Goal: Task Accomplishment & Management: Complete application form

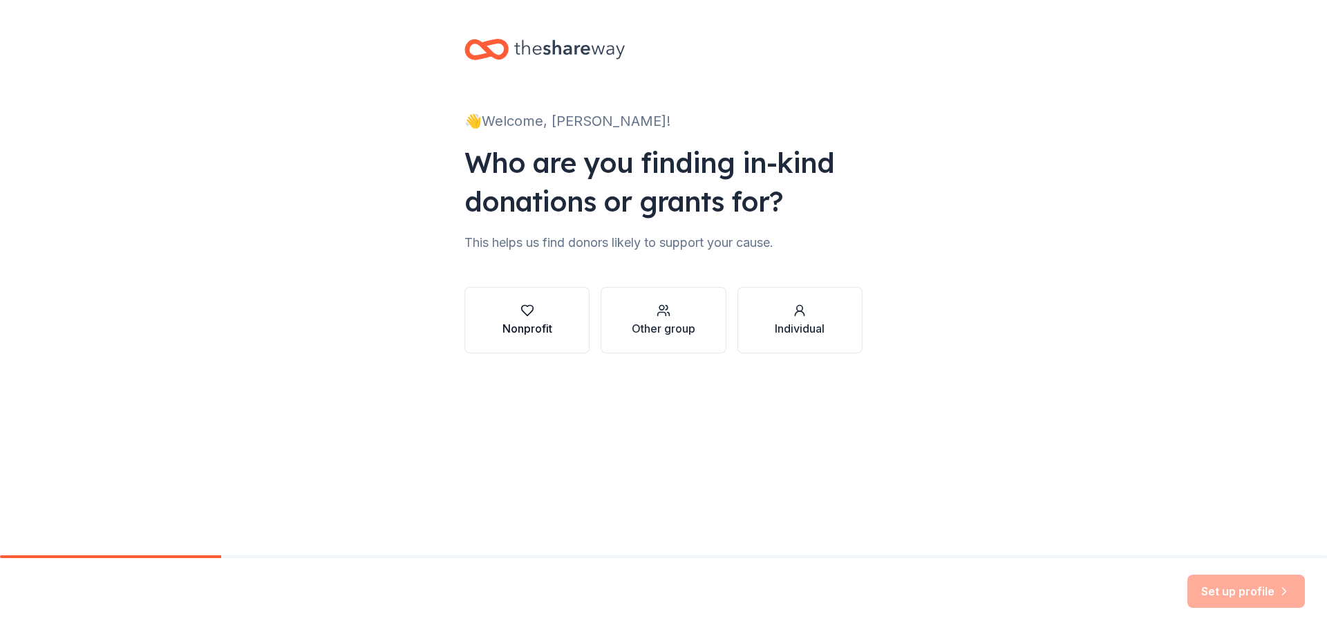
click at [503, 337] on div "Nonprofit" at bounding box center [528, 328] width 50 height 17
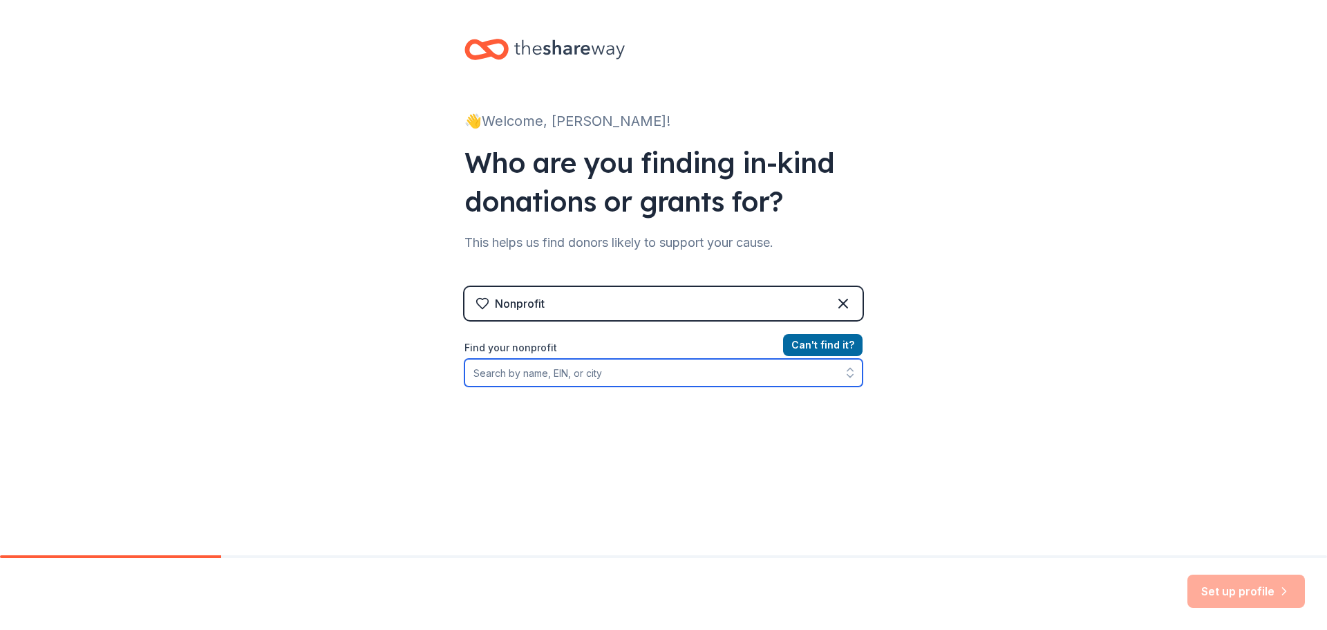
click at [482, 386] on input "Find your nonprofit" at bounding box center [663, 373] width 398 height 28
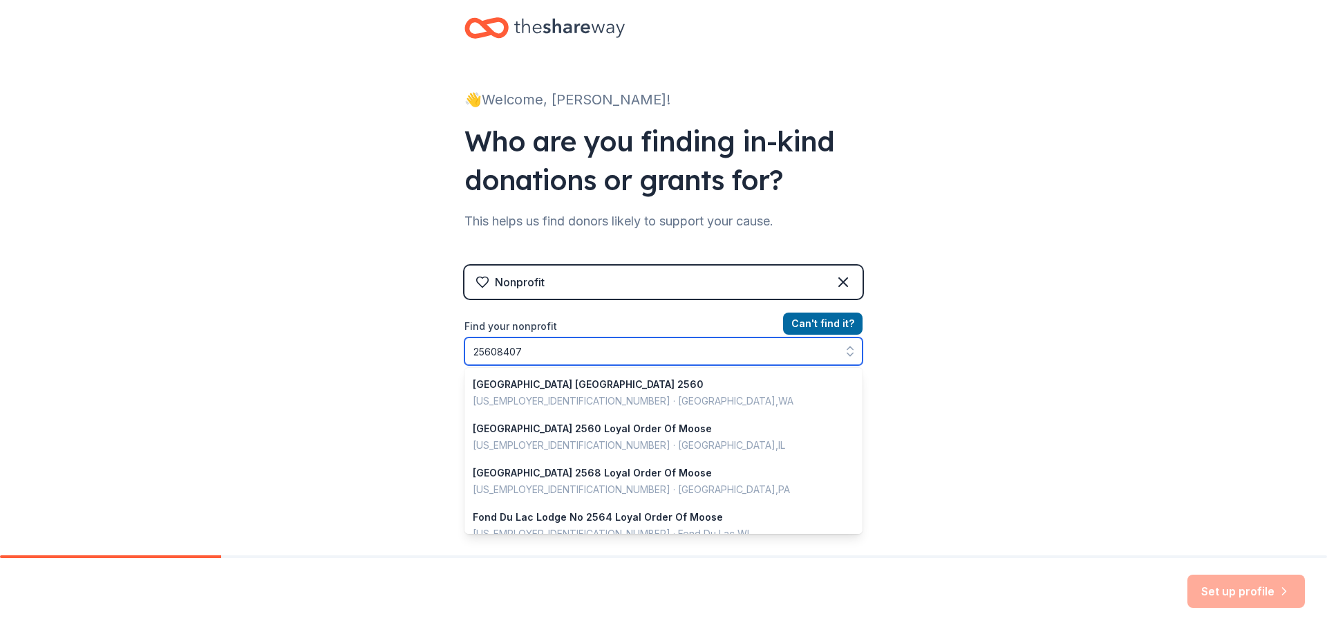
type input "256084074"
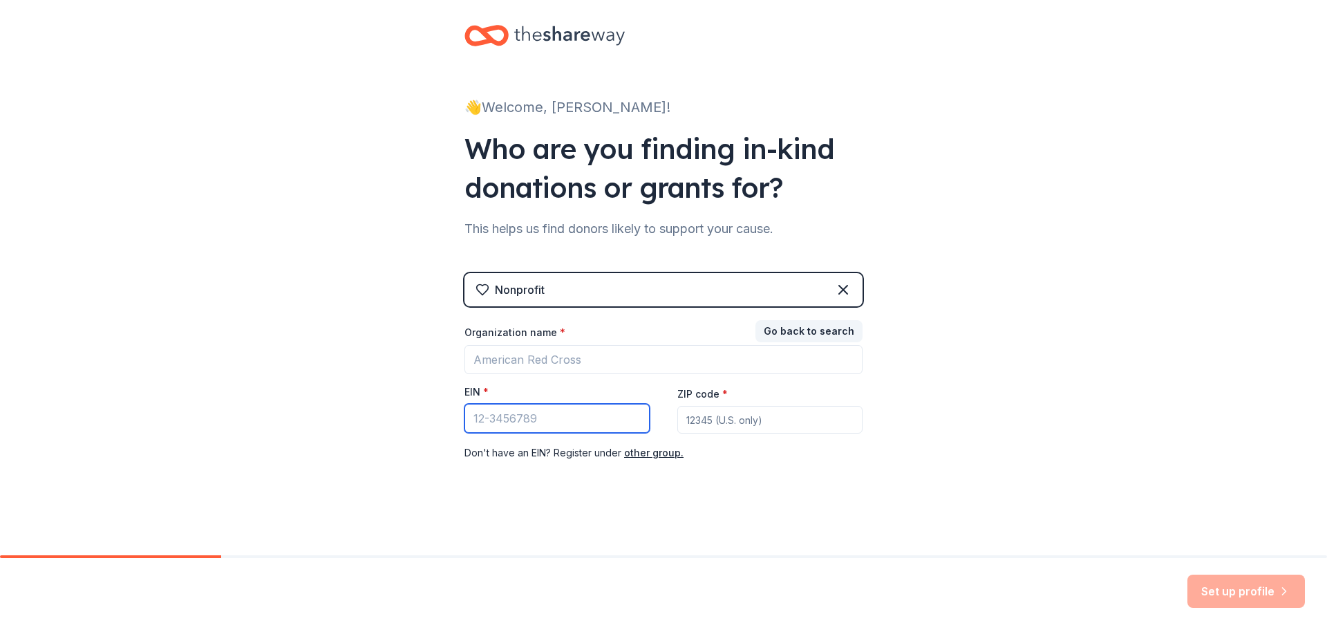
click at [503, 433] on input "EIN *" at bounding box center [556, 418] width 185 height 29
type input "25-6084074"
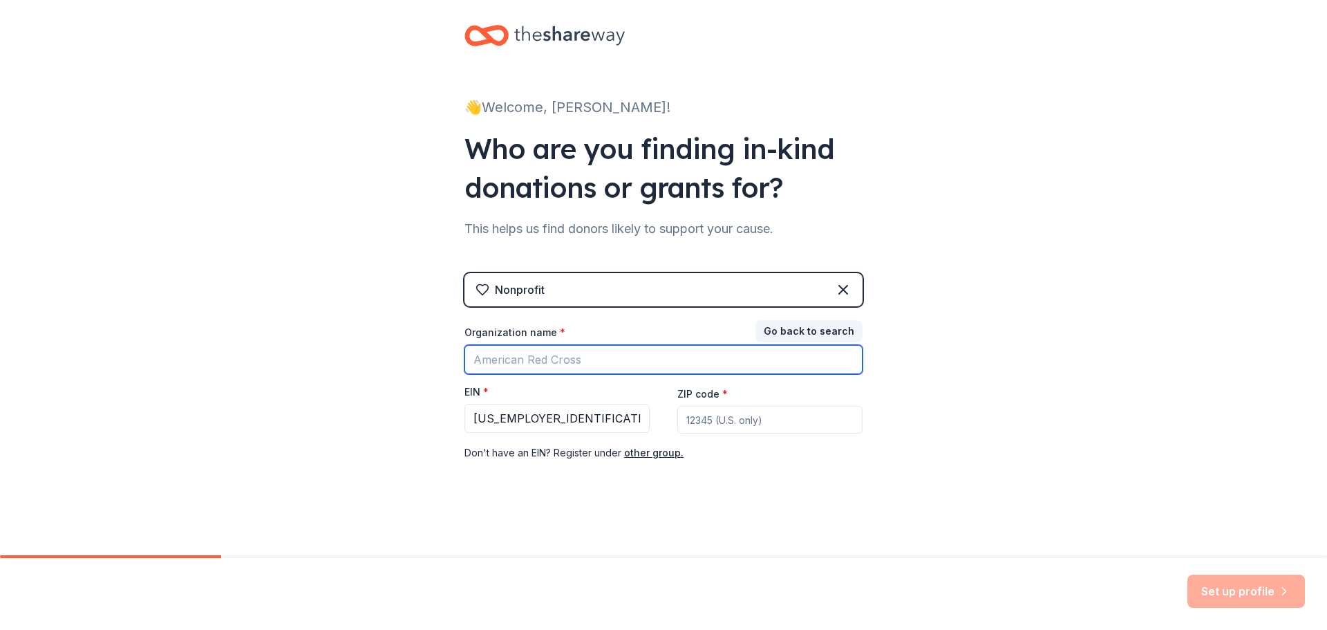
click at [476, 374] on input "Organization name *" at bounding box center [663, 359] width 398 height 29
type input "Mt. [PERSON_NAME] Youth Development Group"
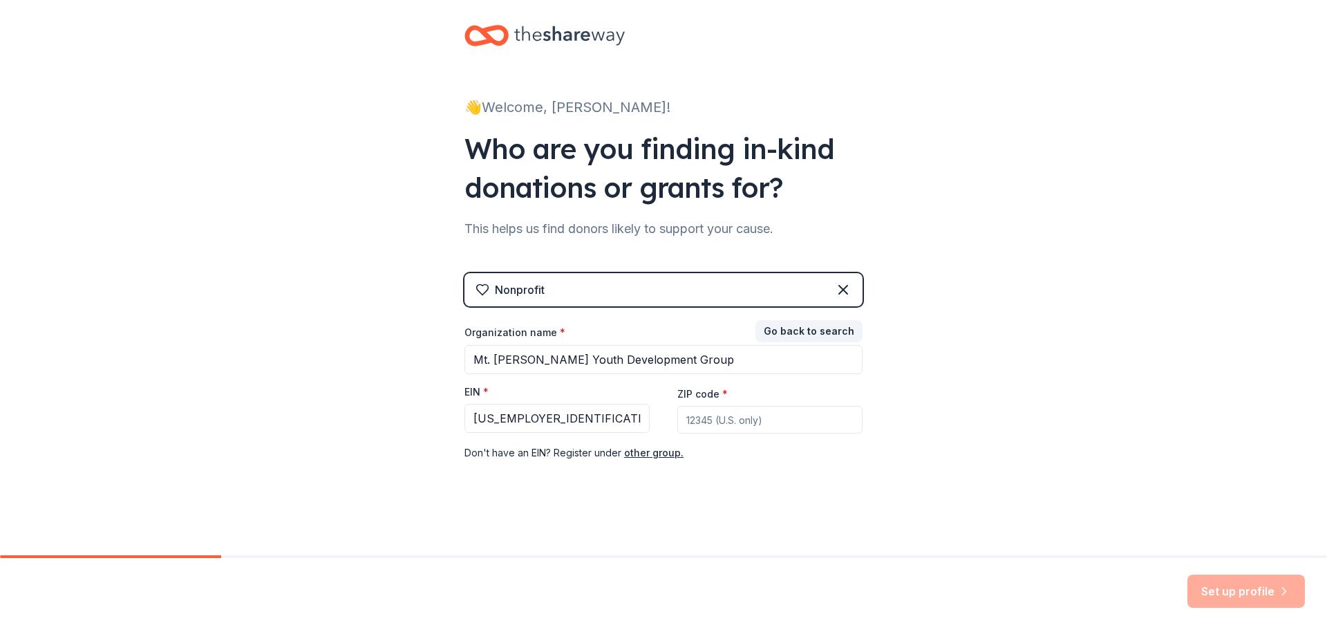
click at [752, 433] on input "ZIP code *" at bounding box center [769, 420] width 185 height 28
type input "15037"
click at [1232, 575] on button "Set up profile" at bounding box center [1247, 590] width 118 height 33
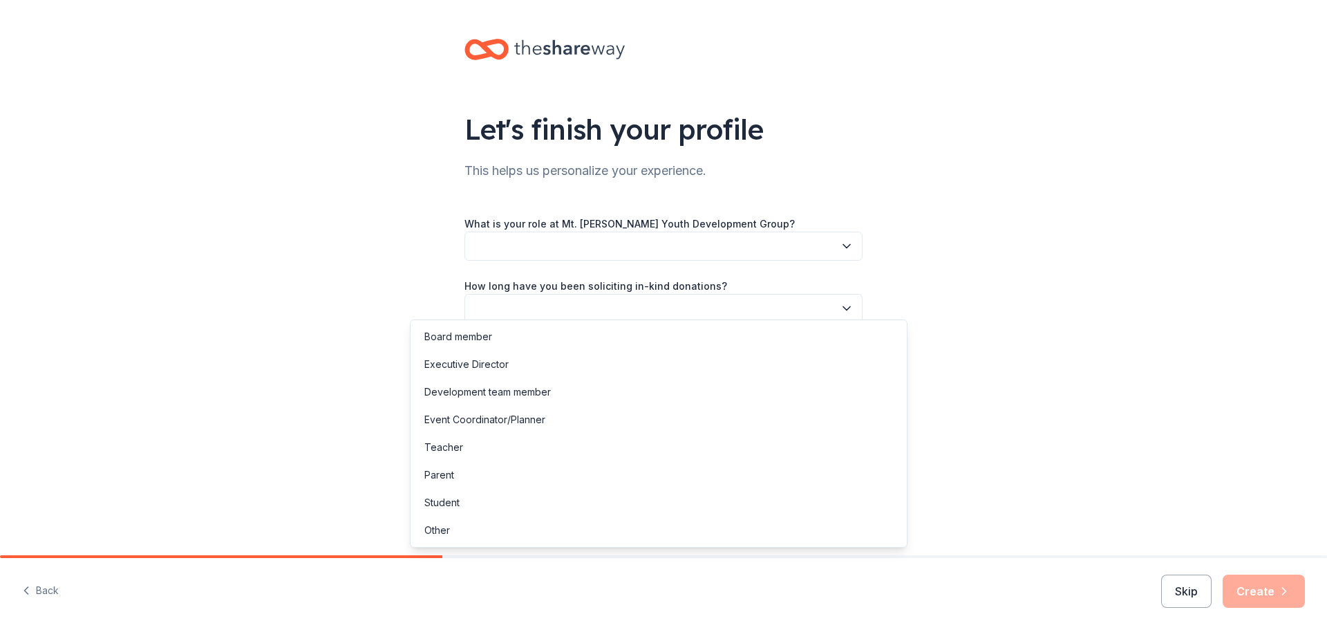
click at [464, 261] on button "button" at bounding box center [663, 246] width 398 height 29
click at [471, 340] on div "Board member" at bounding box center [458, 336] width 68 height 17
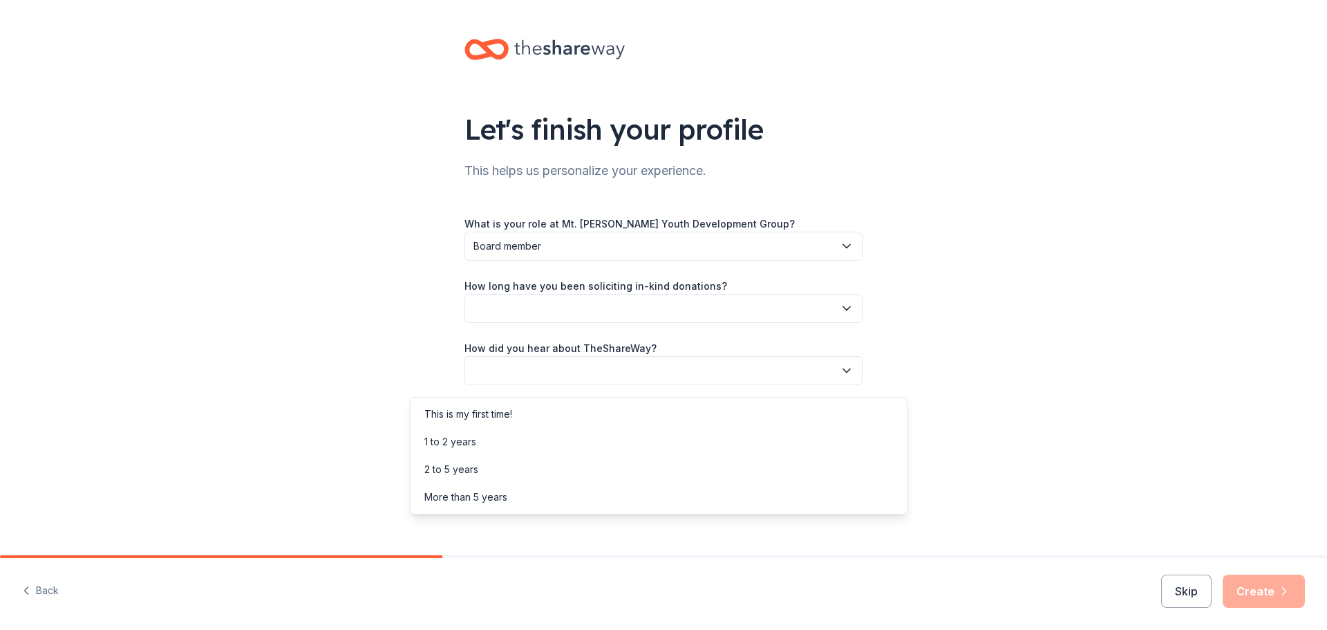
click at [464, 323] on button "button" at bounding box center [663, 308] width 398 height 29
click at [464, 417] on div "This is my first time!" at bounding box center [468, 414] width 88 height 17
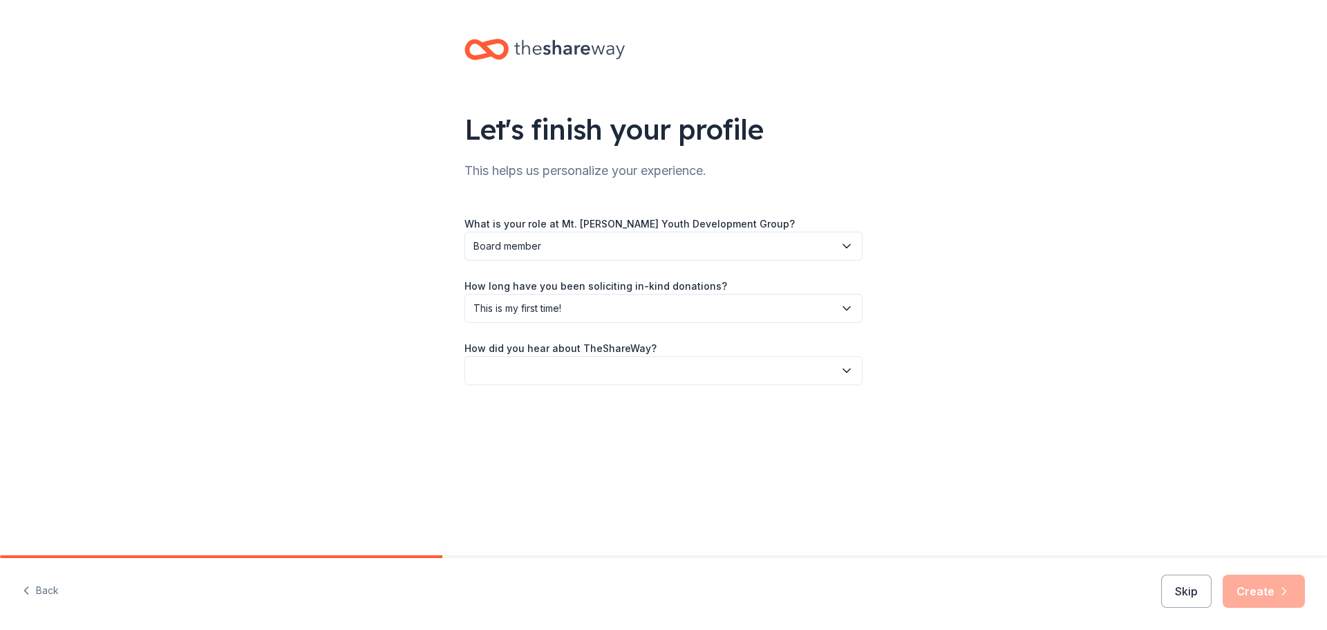
click at [466, 385] on button "button" at bounding box center [663, 370] width 398 height 29
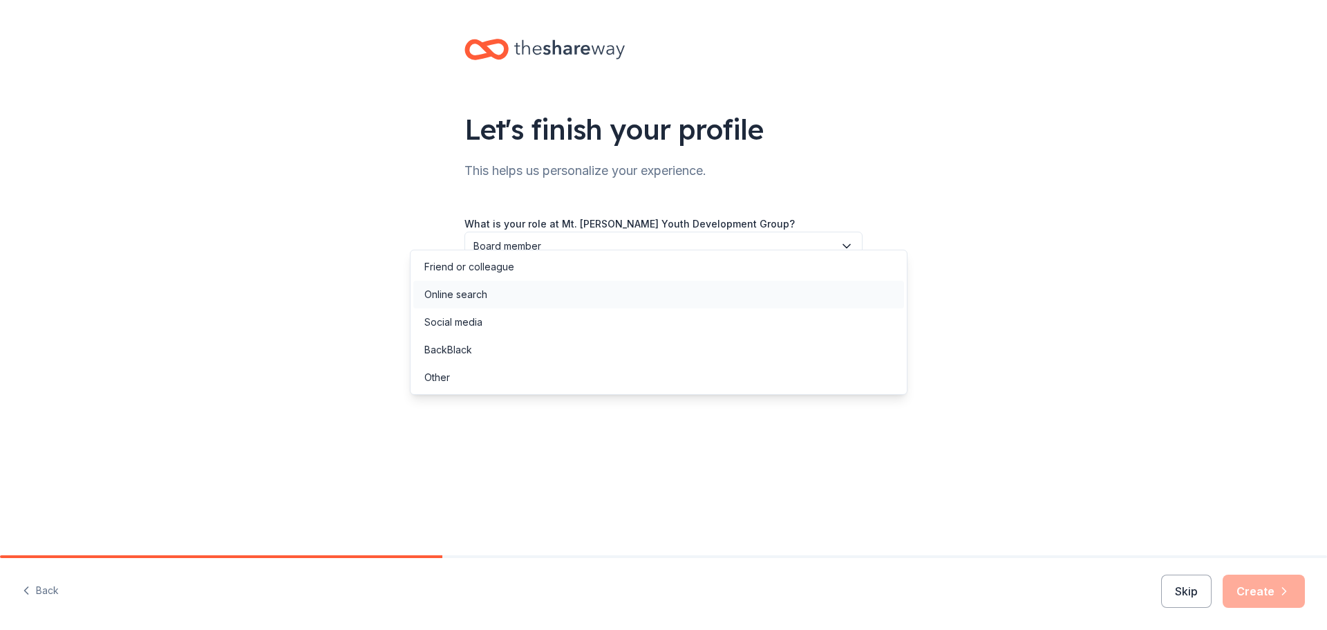
click at [467, 298] on div "Online search" at bounding box center [455, 294] width 63 height 17
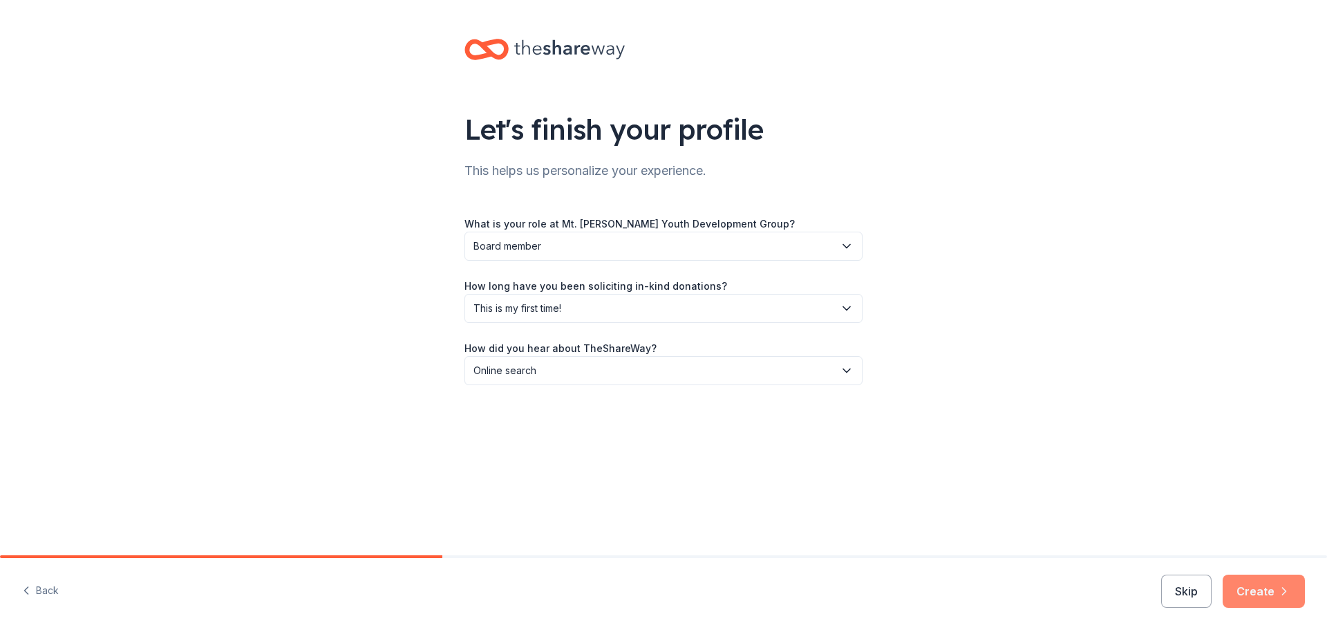
click at [1253, 578] on button "Create" at bounding box center [1264, 590] width 82 height 33
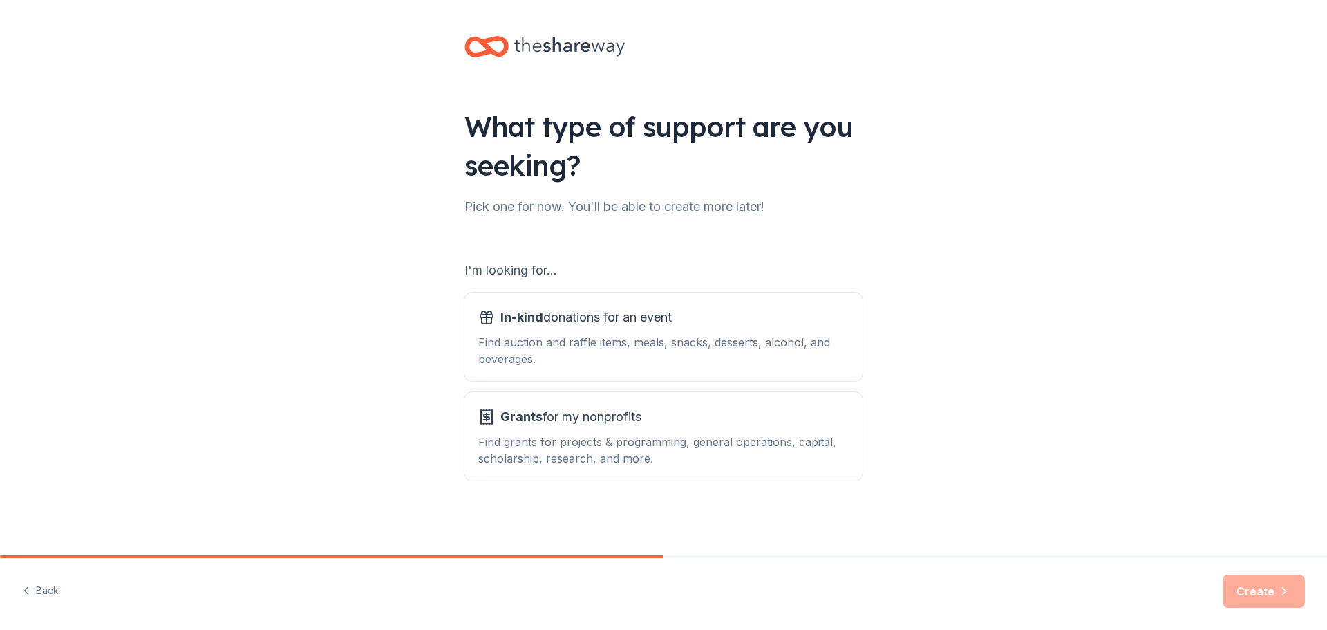
scroll to position [138, 0]
click at [500, 310] on span "In-kind" at bounding box center [521, 317] width 43 height 15
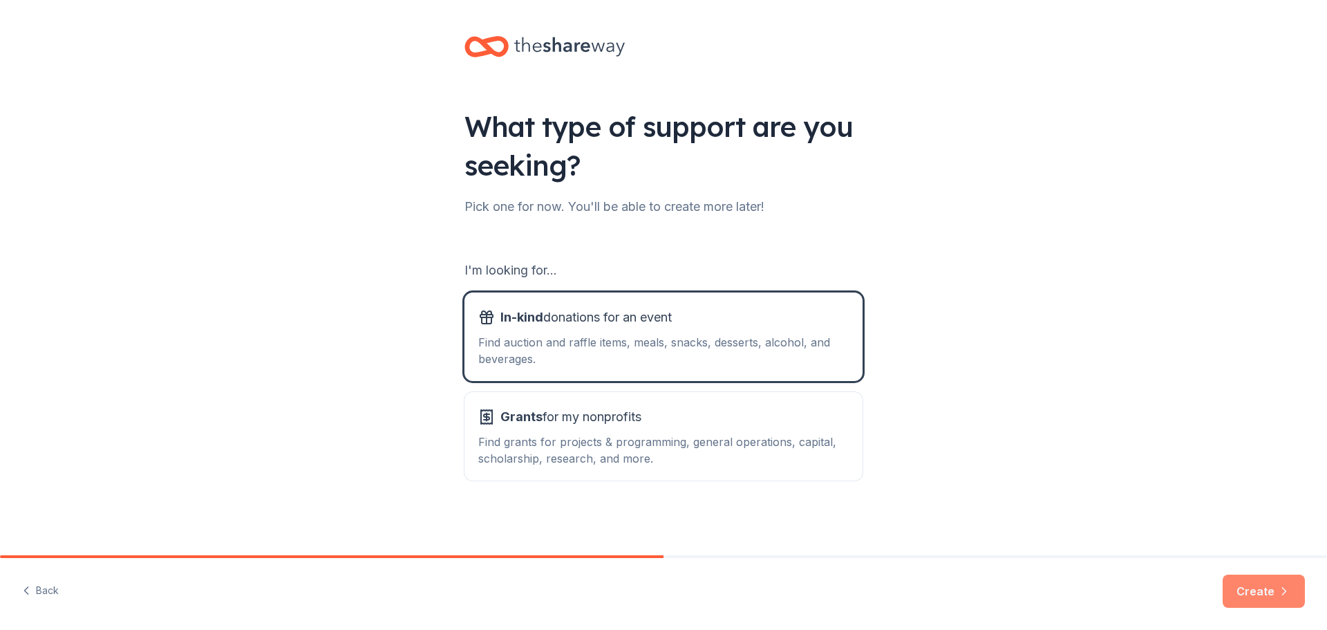
click at [1233, 574] on button "Create" at bounding box center [1264, 590] width 82 height 33
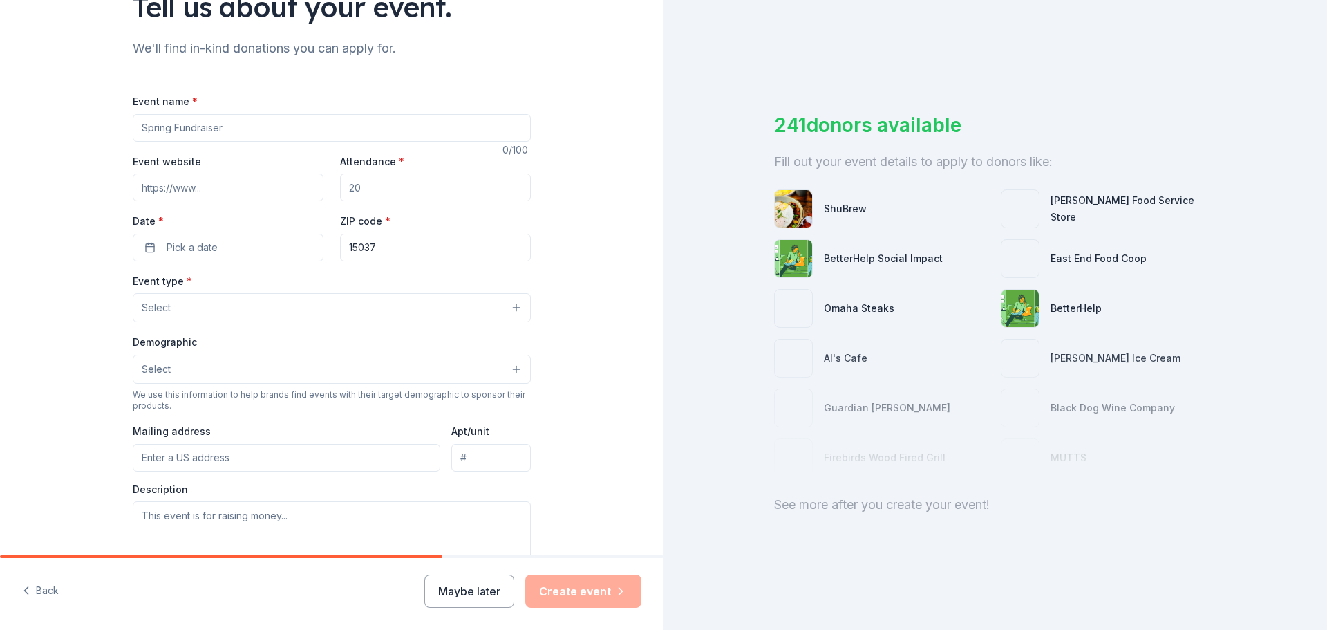
scroll to position [138, 0]
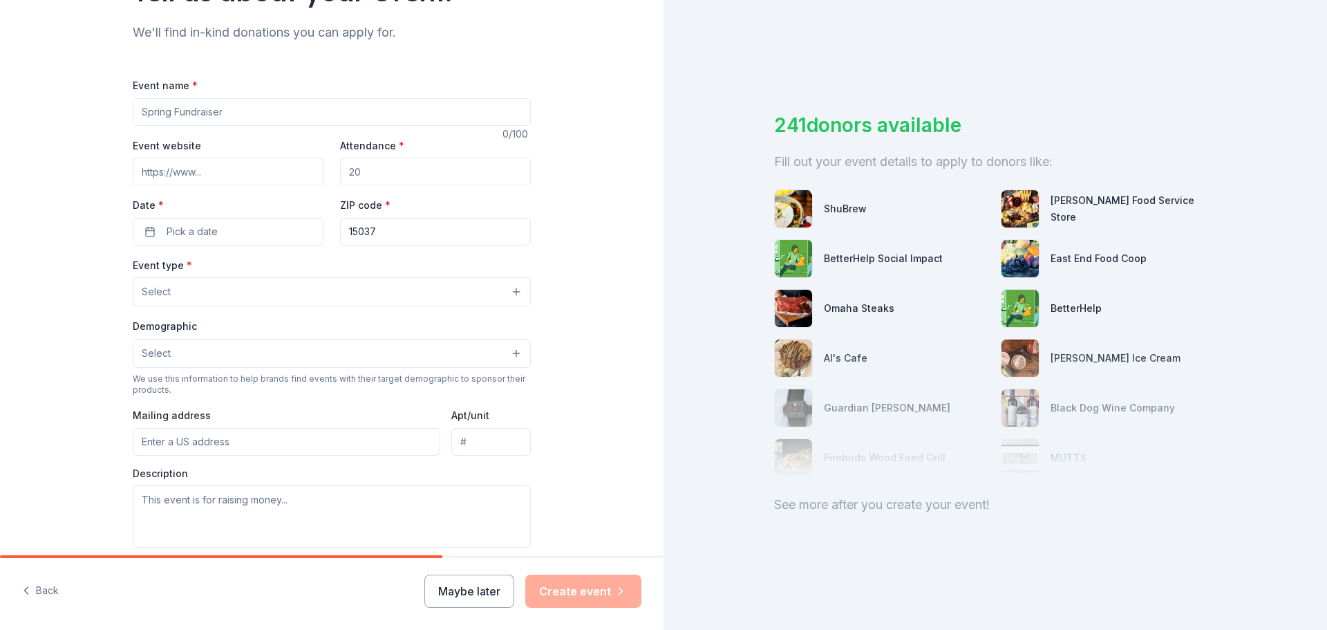
click at [135, 126] on input "Event name *" at bounding box center [332, 112] width 398 height 28
type input "Cash Bash"
click at [409, 185] on input "Attendance *" at bounding box center [435, 172] width 191 height 28
drag, startPoint x: 411, startPoint y: 245, endPoint x: 336, endPoint y: 245, distance: 74.7
click at [336, 245] on div "Event website Attendance * Date * Pick a date ZIP code * 15037" at bounding box center [332, 191] width 398 height 109
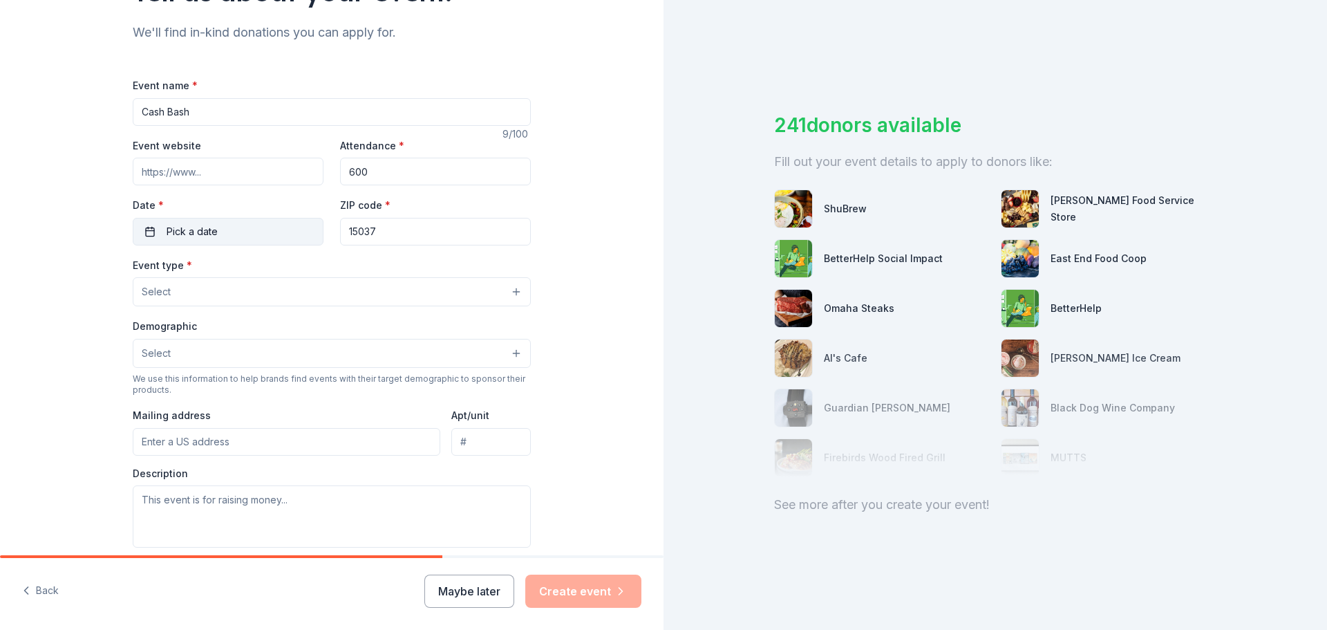
type input "600"
click at [167, 240] on span "Pick a date" at bounding box center [192, 231] width 51 height 17
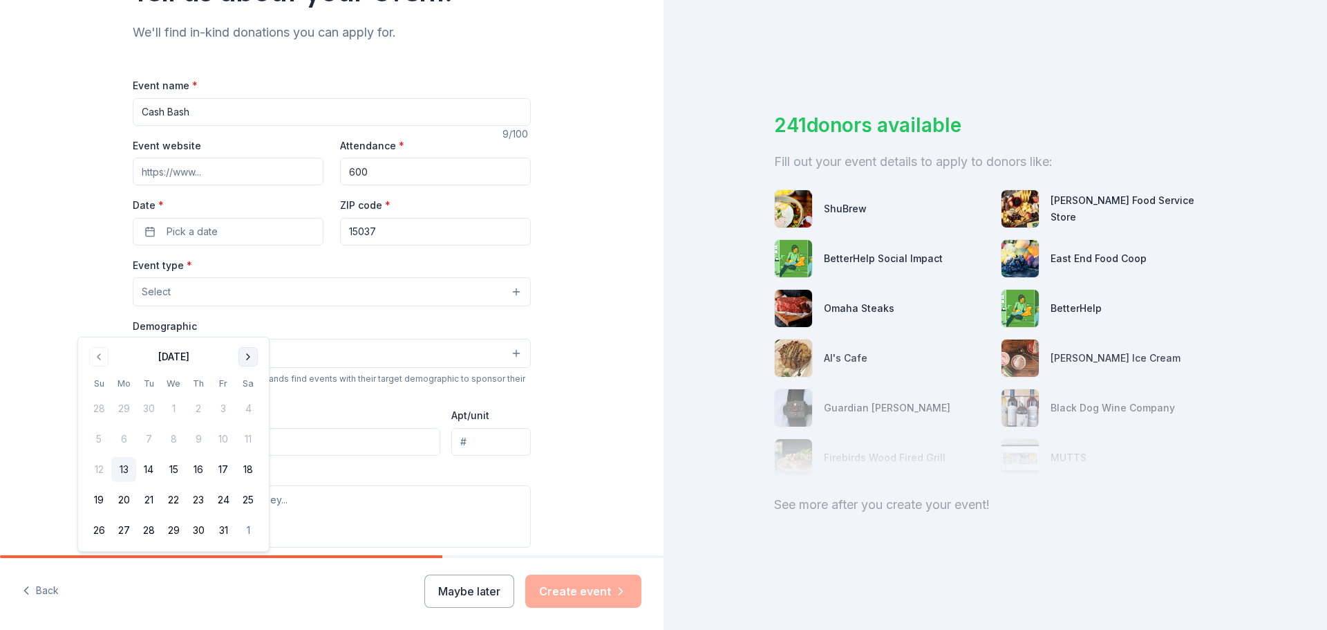
click at [258, 359] on button "Go to next month" at bounding box center [247, 356] width 19 height 19
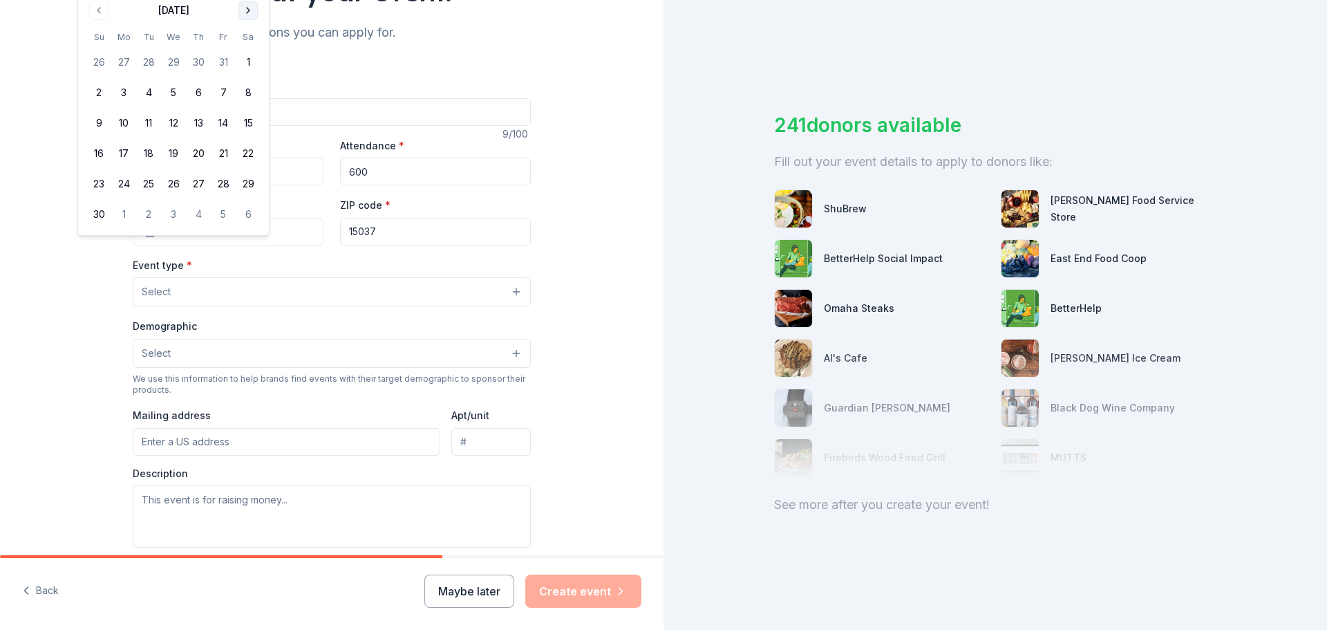
click at [288, 307] on div "Event type * Select" at bounding box center [332, 281] width 398 height 50
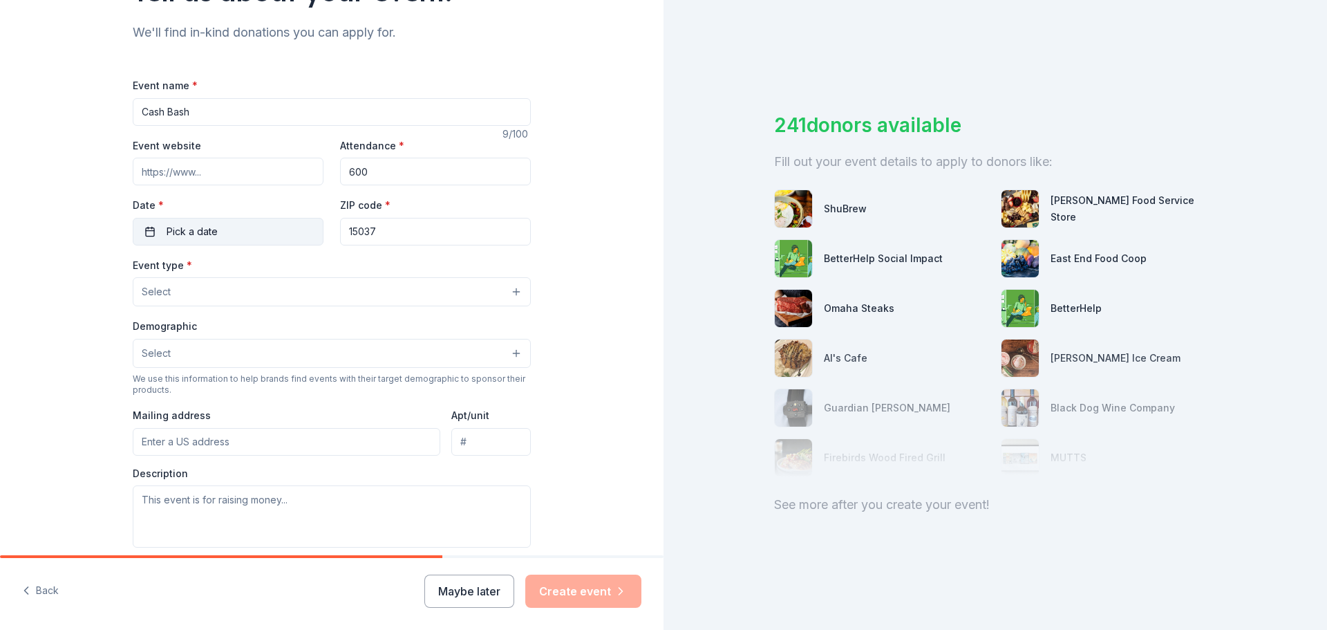
click at [194, 245] on button "Pick a date" at bounding box center [228, 232] width 191 height 28
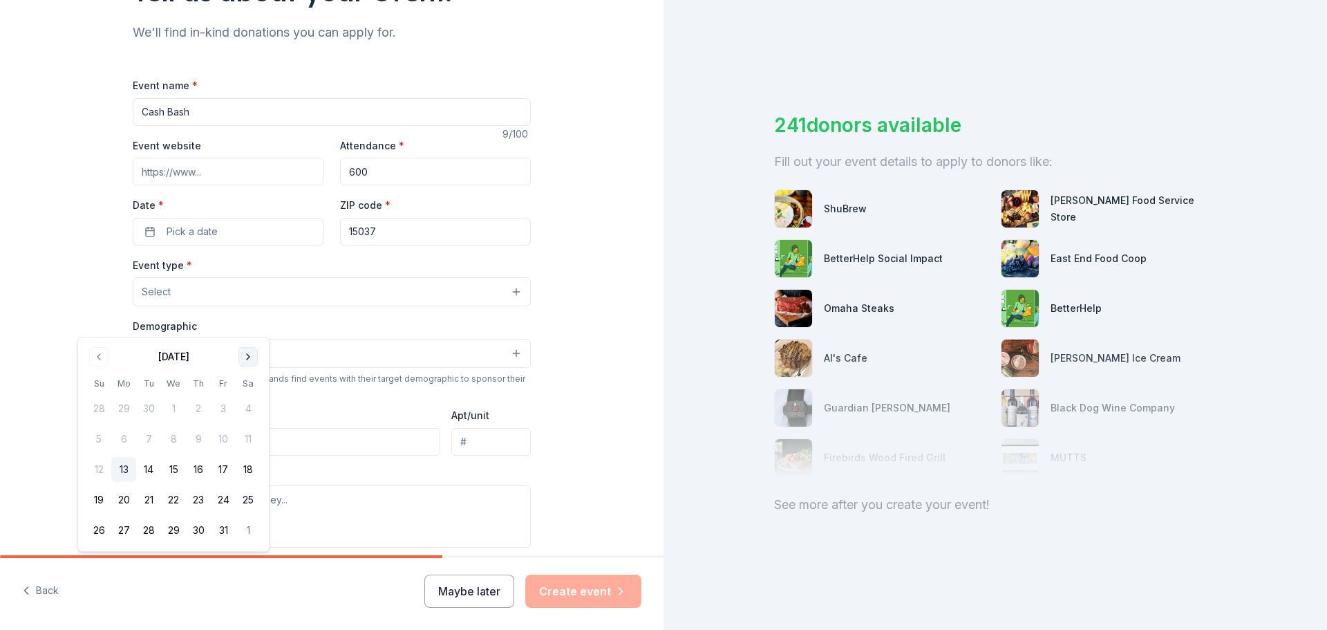
click at [258, 356] on button "Go to next month" at bounding box center [247, 356] width 19 height 19
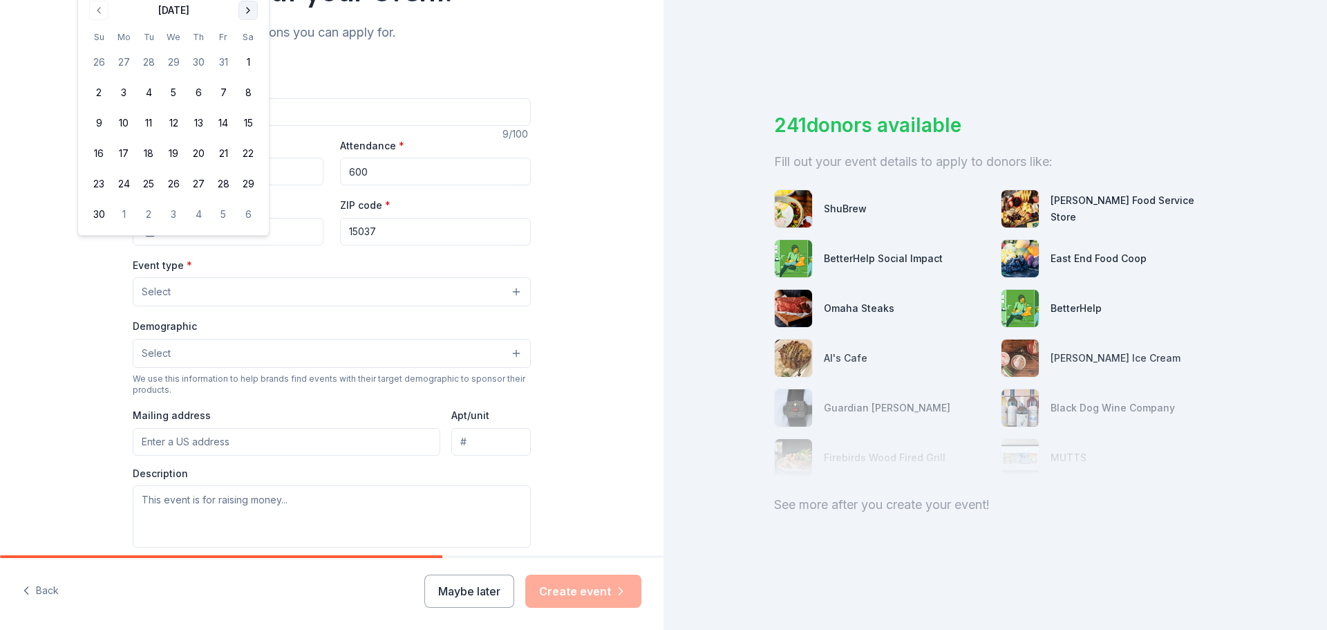
click at [258, 3] on button "Go to next month" at bounding box center [247, 10] width 19 height 19
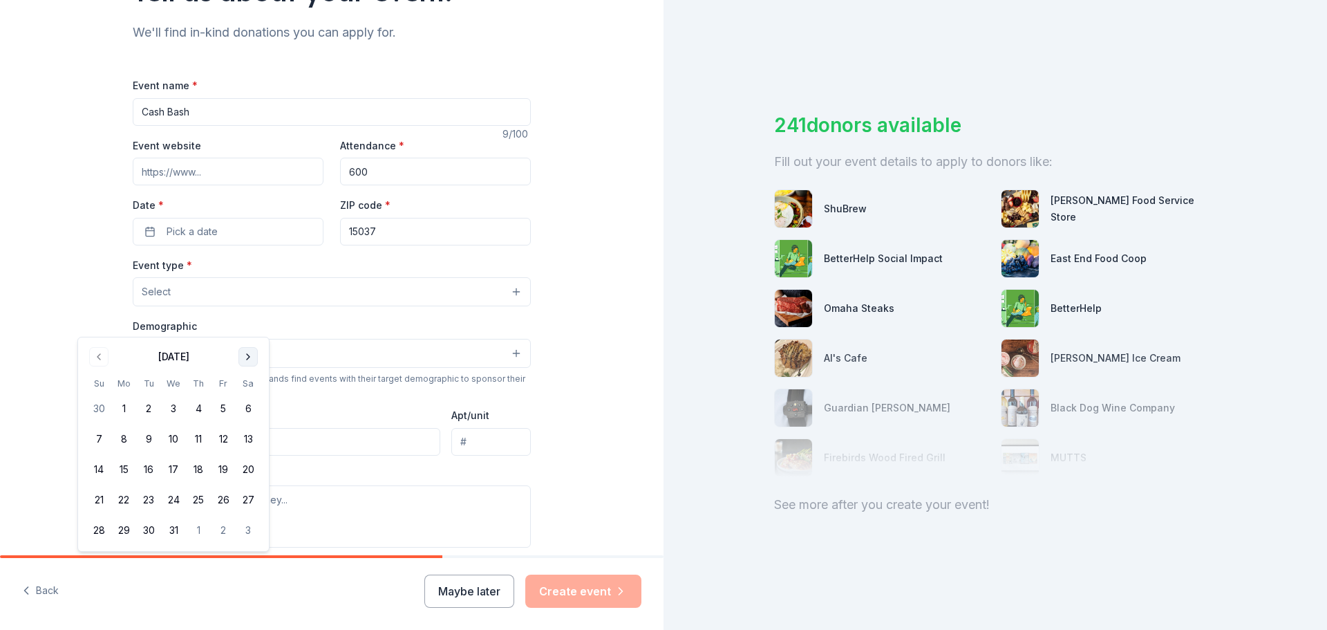
click at [258, 357] on button "Go to next month" at bounding box center [247, 356] width 19 height 19
click at [258, 355] on button "Go to next month" at bounding box center [247, 356] width 19 height 19
click at [261, 451] on button "11" at bounding box center [248, 438] width 25 height 25
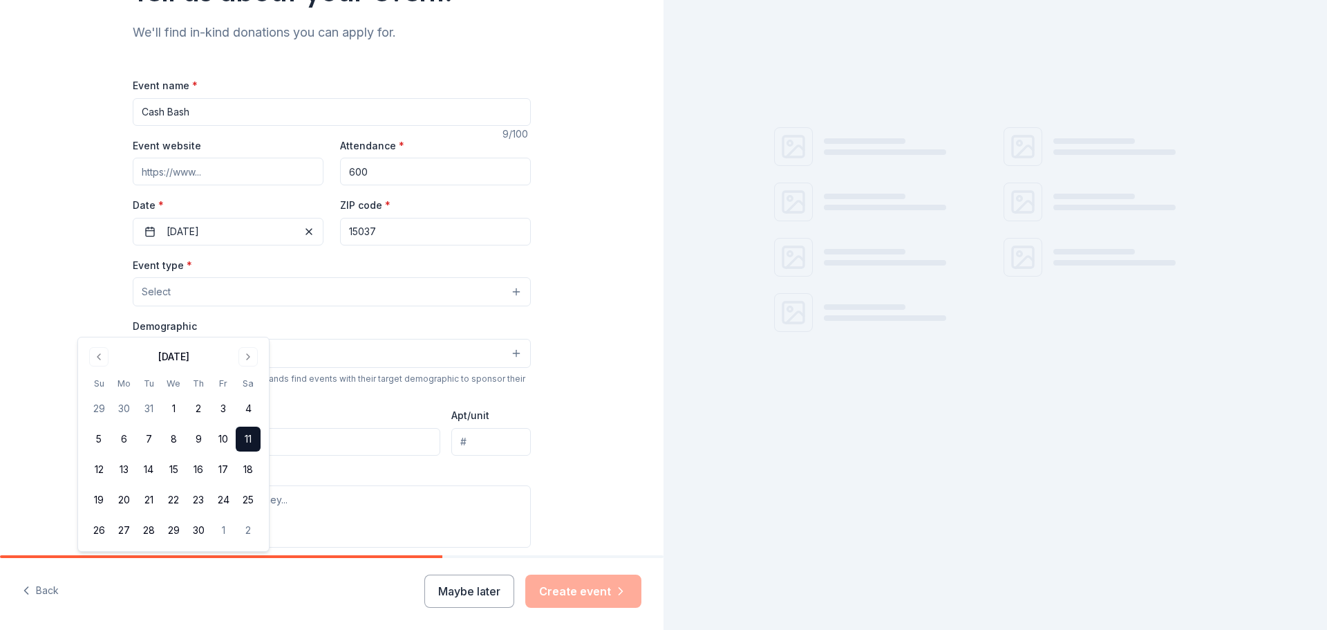
click at [111, 328] on div "Tell us about your event. We'll find in-kind donations you can apply for. Event…" at bounding box center [332, 322] width 442 height 920
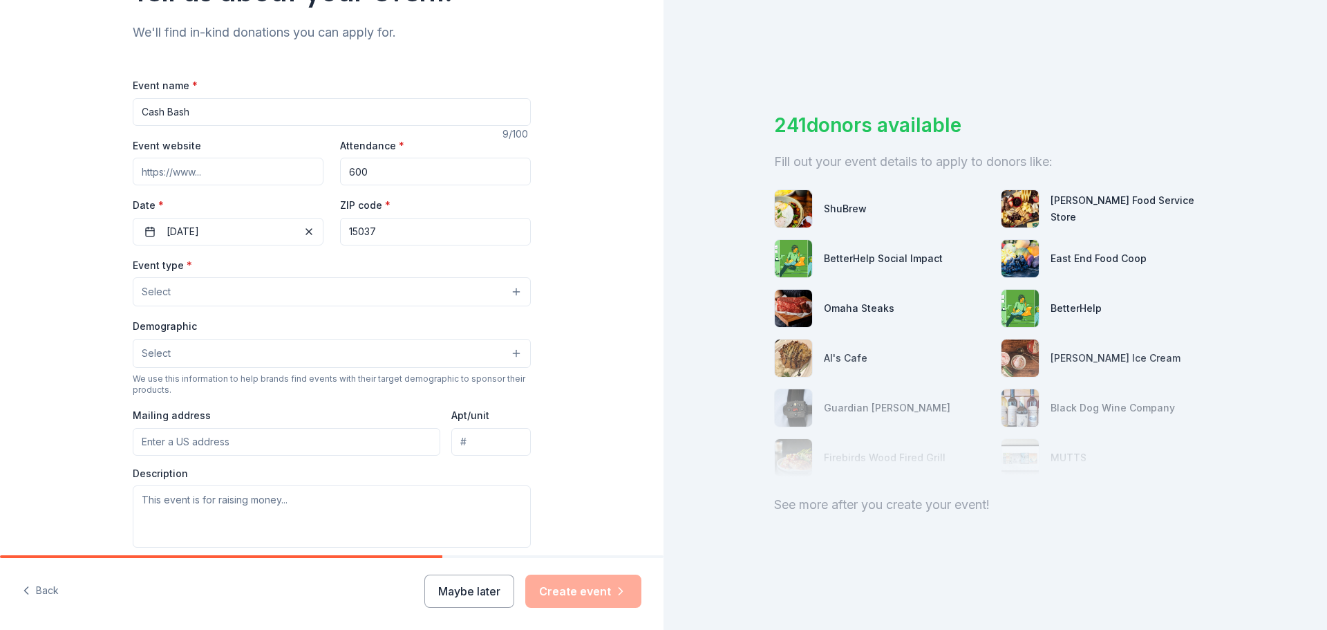
click at [135, 306] on button "Select" at bounding box center [332, 291] width 398 height 29
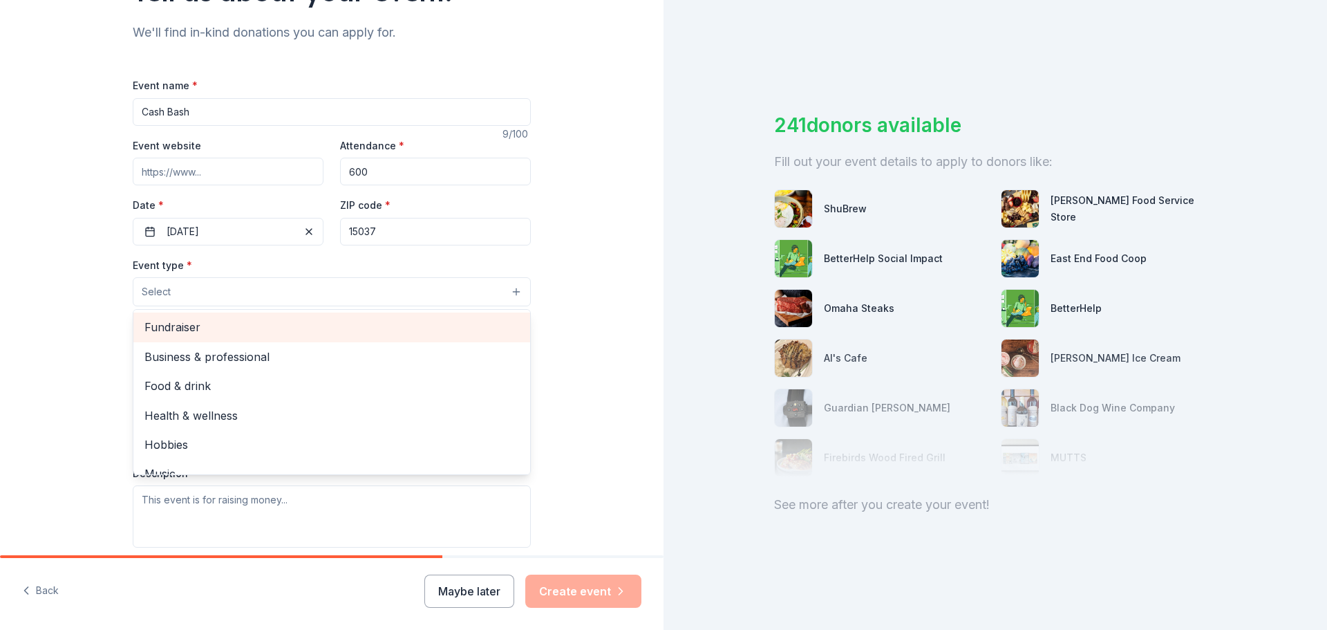
click at [144, 336] on span "Fundraiser" at bounding box center [331, 327] width 375 height 18
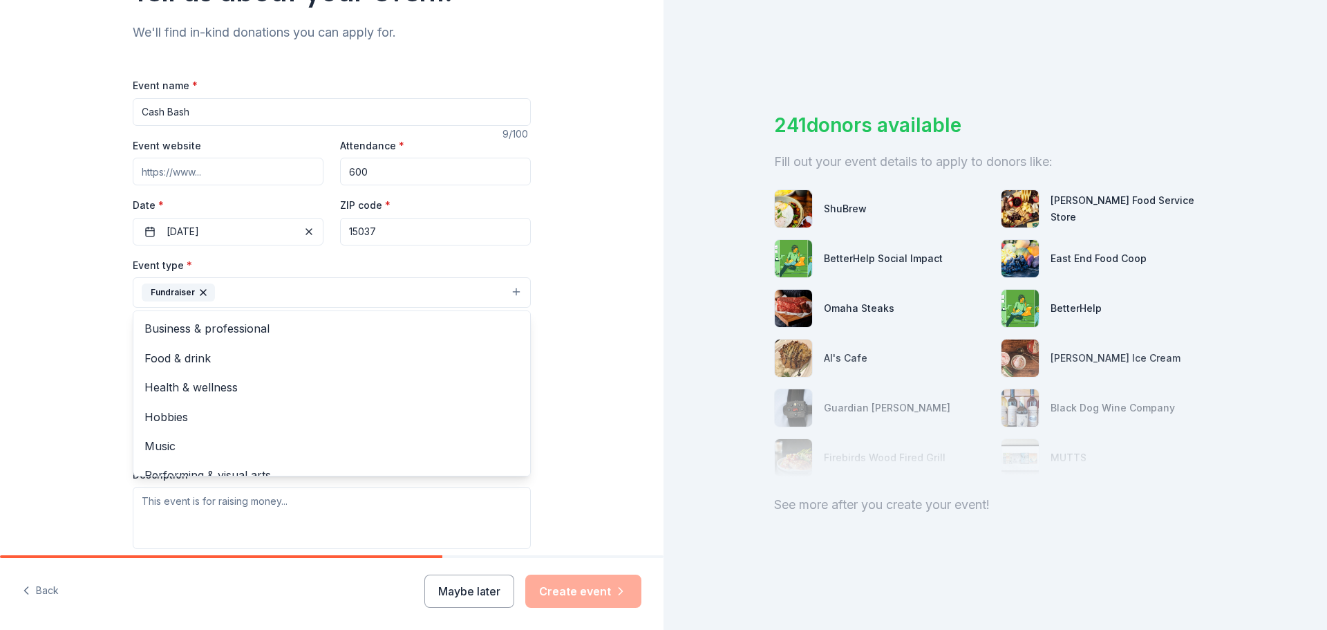
drag, startPoint x: 2, startPoint y: 373, endPoint x: 15, endPoint y: 378, distance: 14.0
click at [6, 375] on div "Tell us about your event. We'll find in-kind donations you can apply for. Event…" at bounding box center [332, 322] width 664 height 921
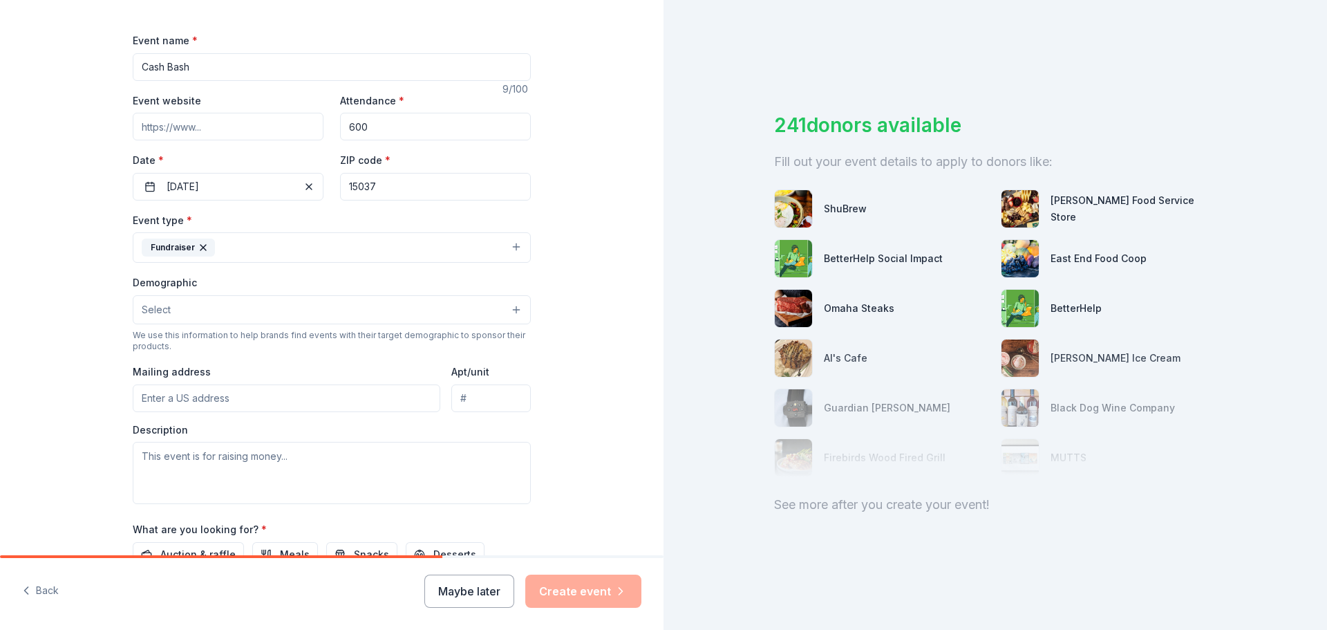
scroll to position [207, 0]
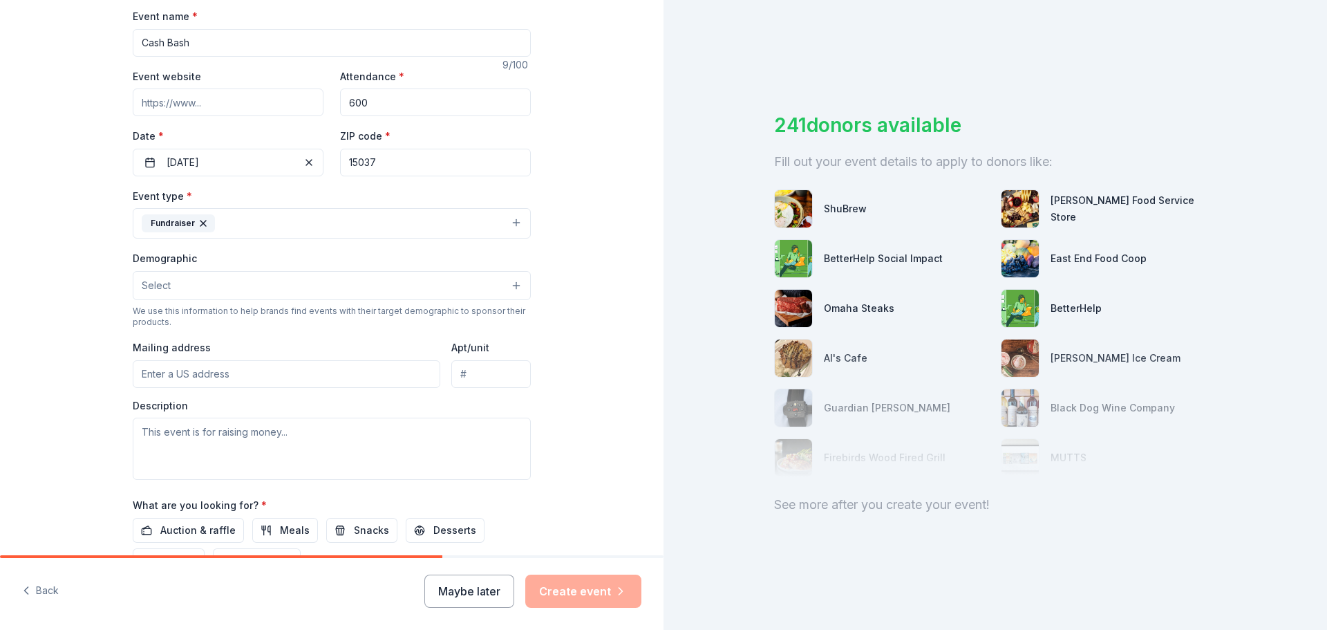
click at [142, 294] on span "Select" at bounding box center [156, 285] width 29 height 17
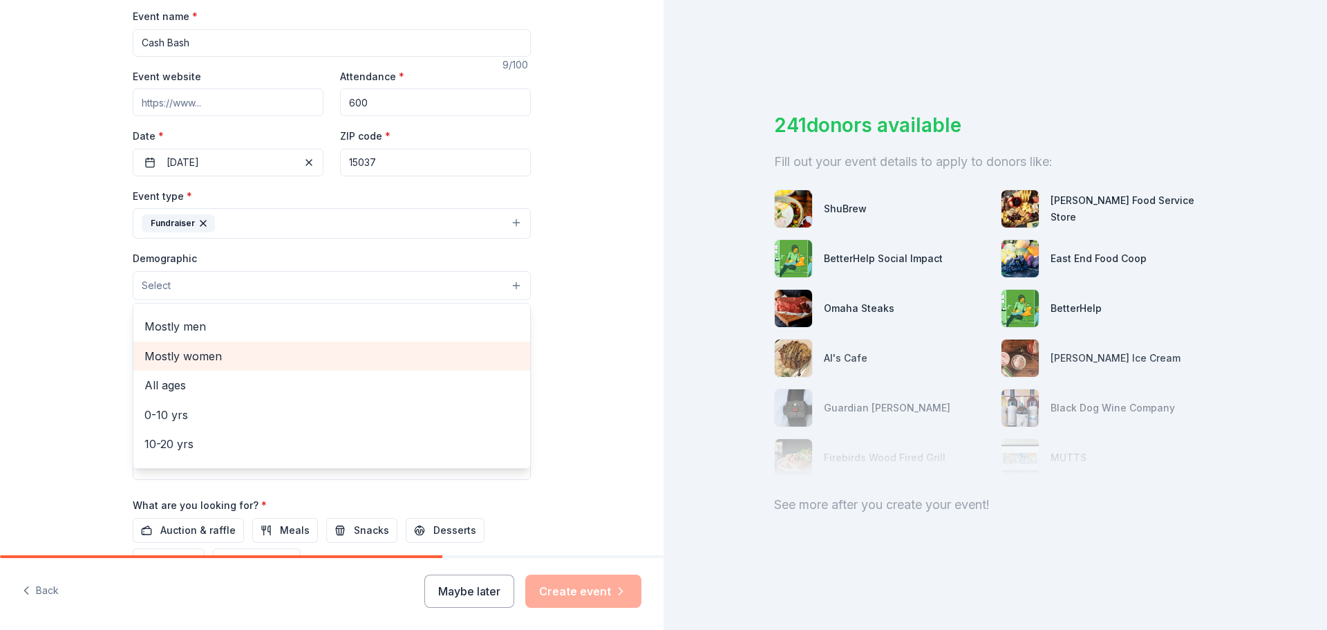
scroll to position [1, 0]
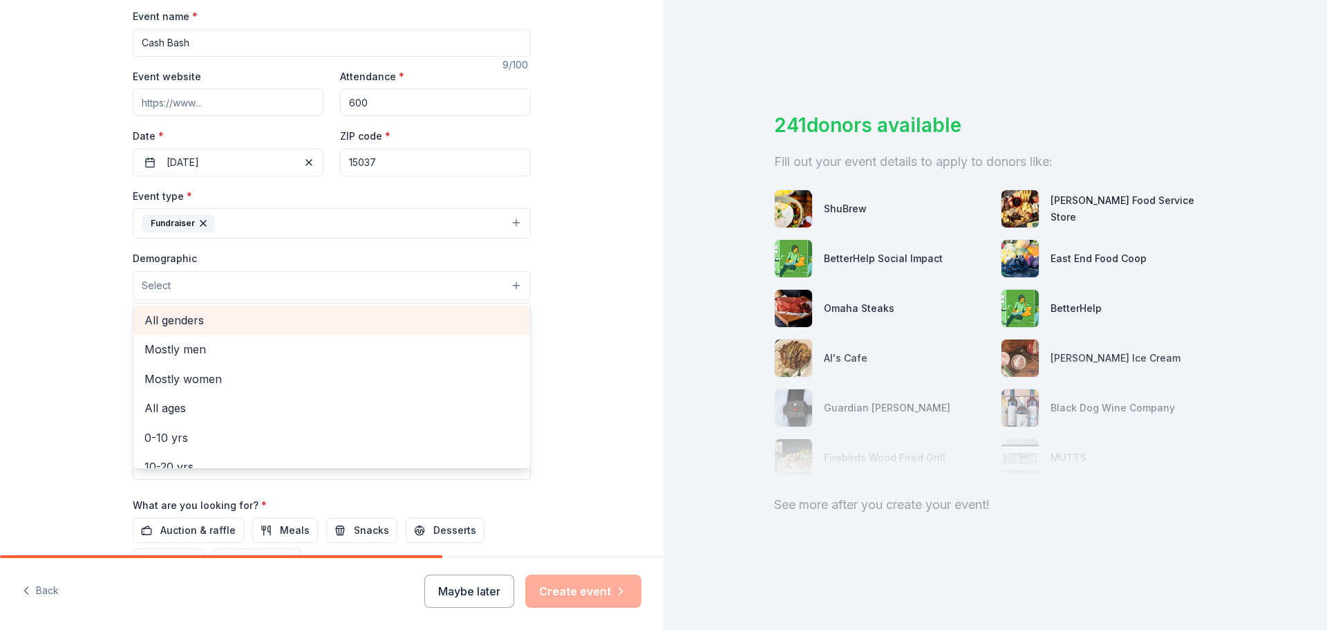
click at [172, 329] on span "All genders" at bounding box center [331, 320] width 375 height 18
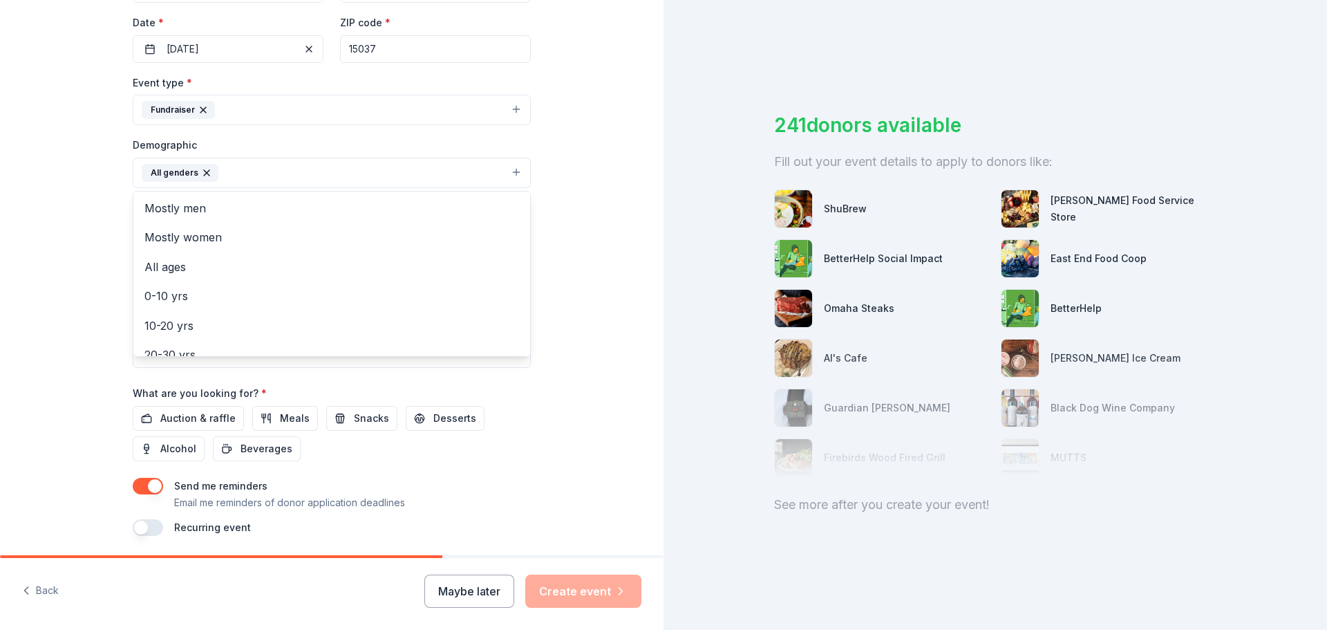
scroll to position [346, 0]
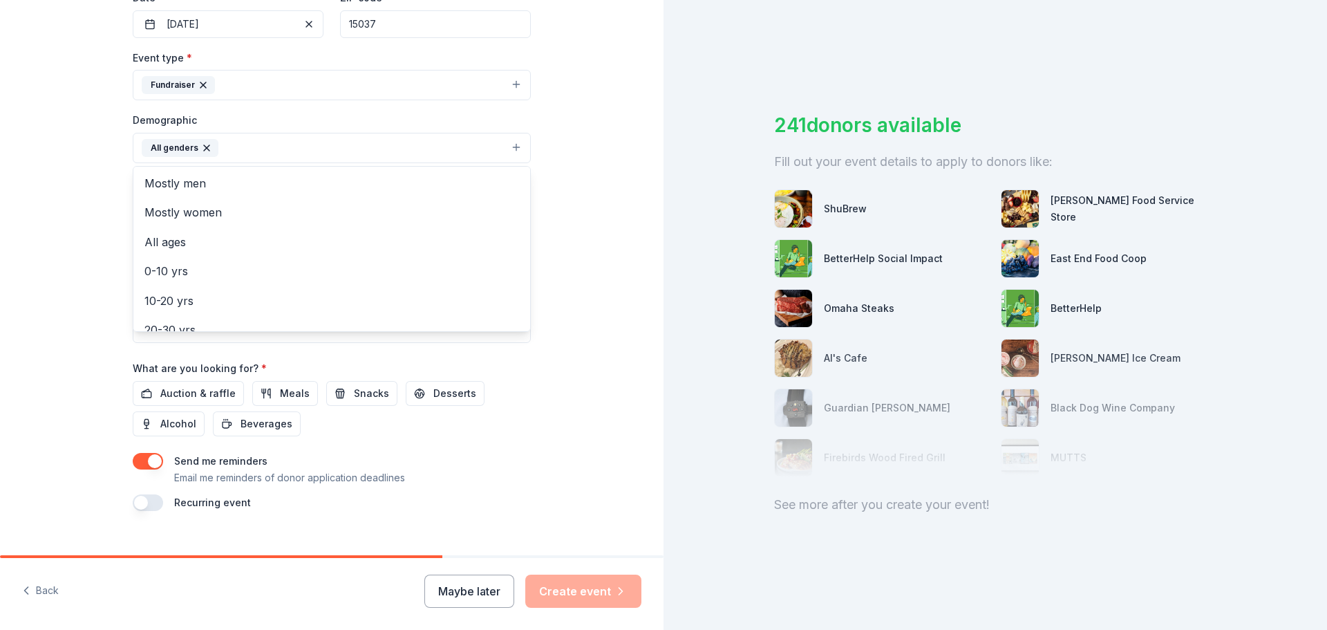
click at [23, 416] on div "Tell us about your event. We'll find in-kind donations you can apply for. Event…" at bounding box center [332, 115] width 664 height 923
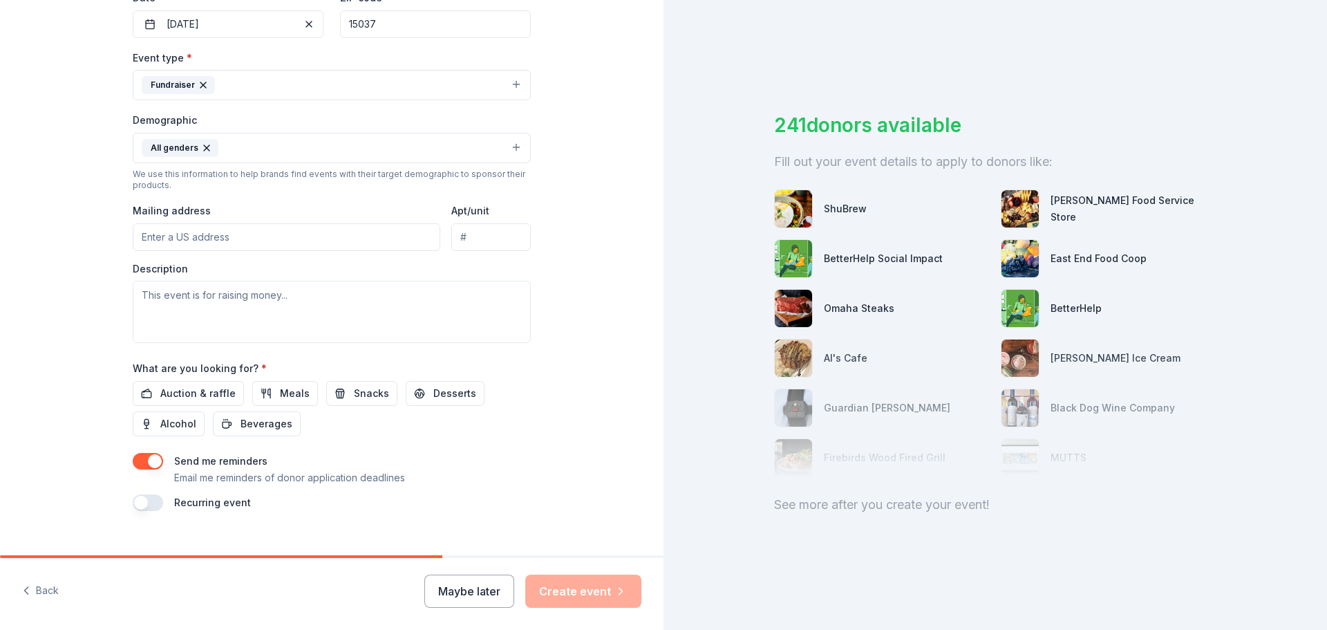
click at [133, 251] on input "Mailing address" at bounding box center [287, 237] width 308 height 28
type input "108 PARKWYN DR"
click at [24, 413] on div "Tell us about your event. We'll find in-kind donations you can apply for. Event…" at bounding box center [332, 115] width 664 height 923
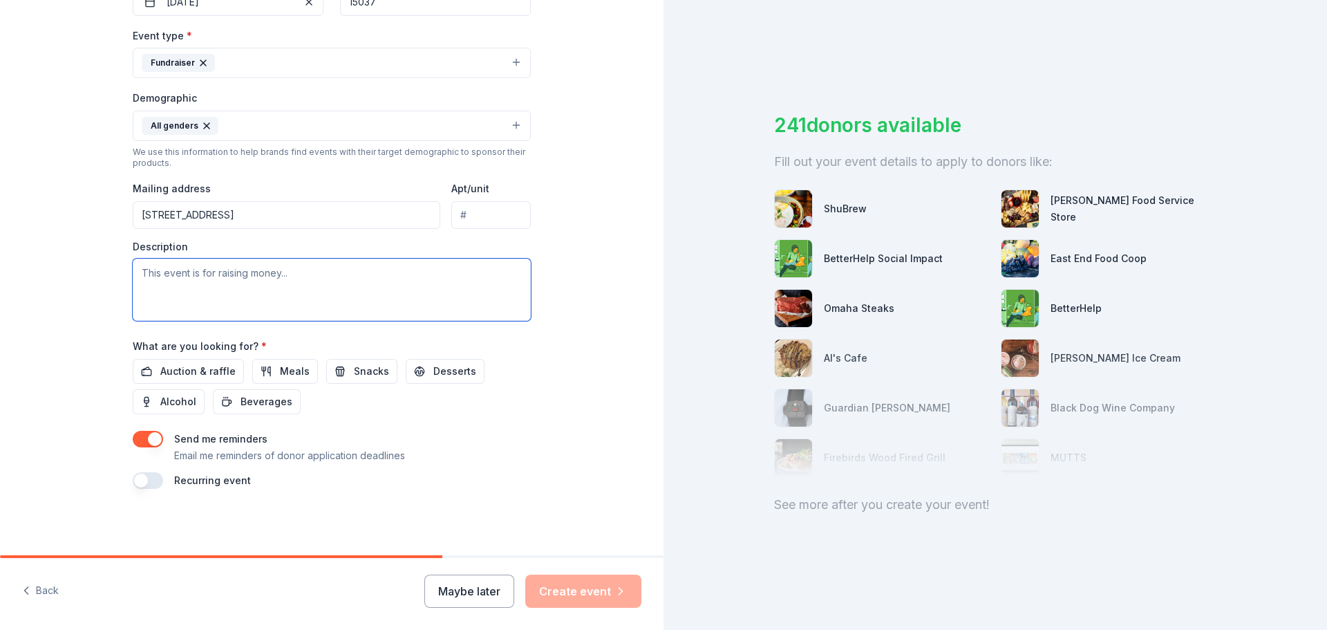
click at [133, 321] on textarea at bounding box center [332, 290] width 398 height 62
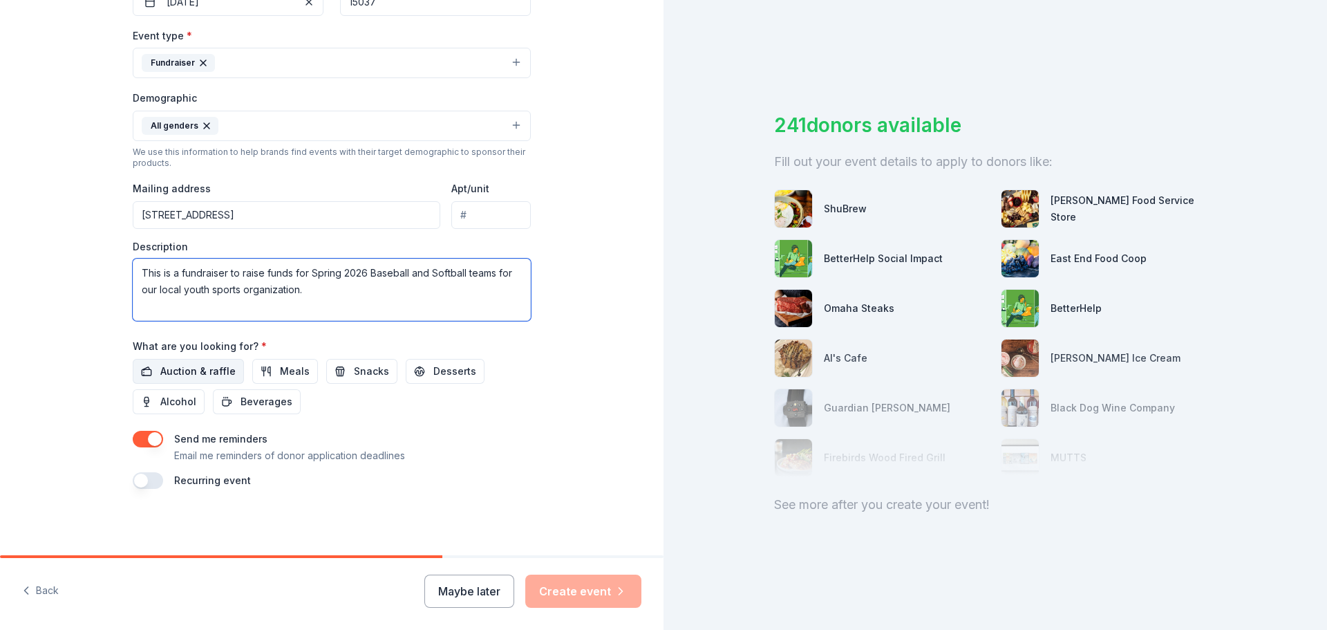
type textarea "This is a fundraiser to raise funds for Spring 2026 Baseball and Softball teams…"
click at [160, 363] on span "Auction & raffle" at bounding box center [197, 371] width 75 height 17
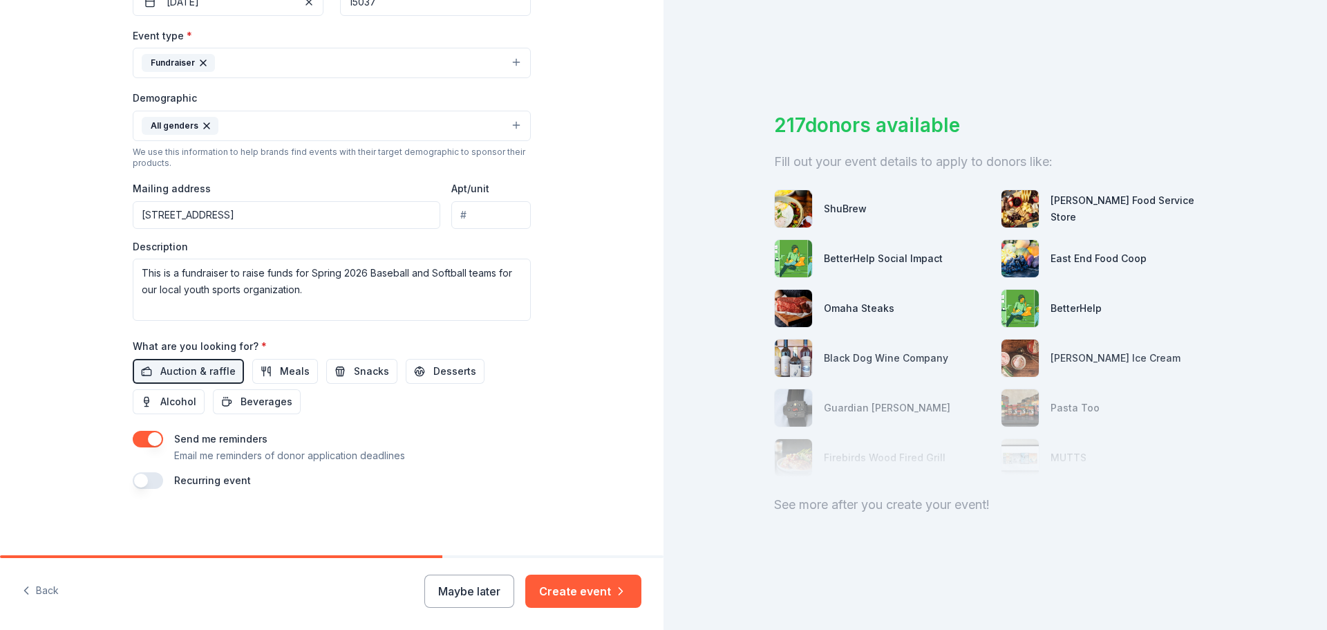
scroll to position [608, 0]
click at [587, 577] on button "Create event" at bounding box center [583, 590] width 116 height 33
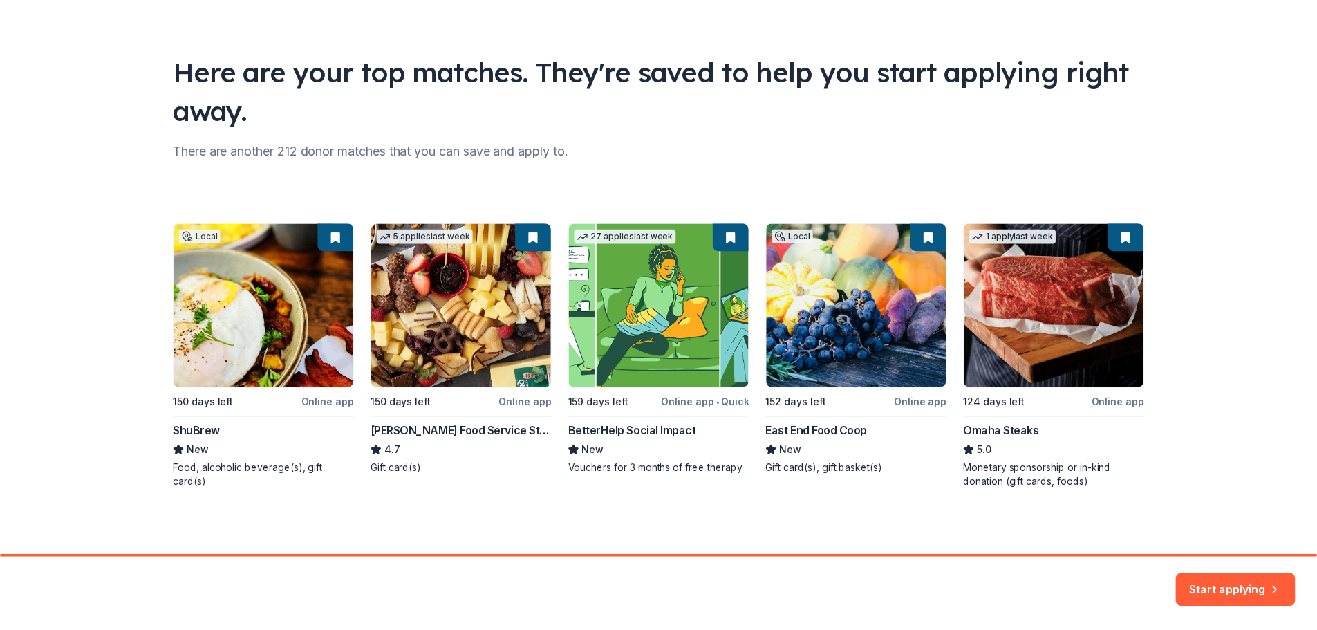
scroll to position [219, 0]
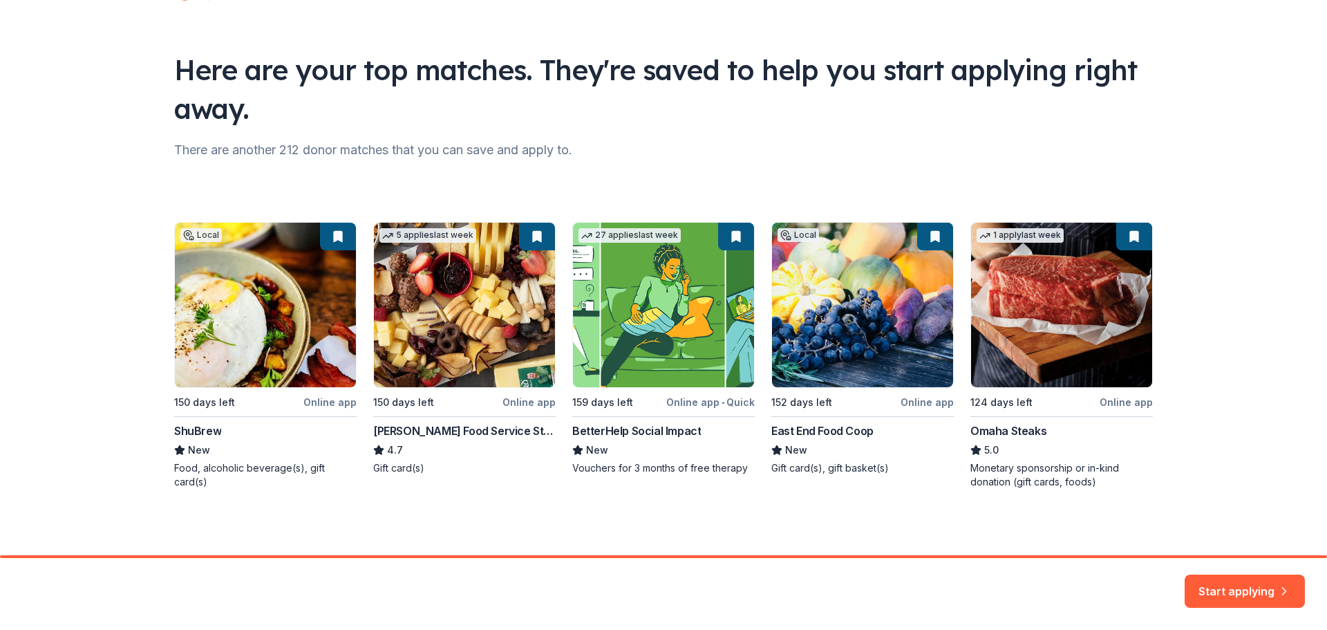
click at [1120, 344] on div "Local 150 days left Online app ShuBrew New Food, alcoholic beverage(s), gift ca…" at bounding box center [663, 355] width 979 height 267
click at [1238, 570] on button "Start applying" at bounding box center [1245, 582] width 120 height 33
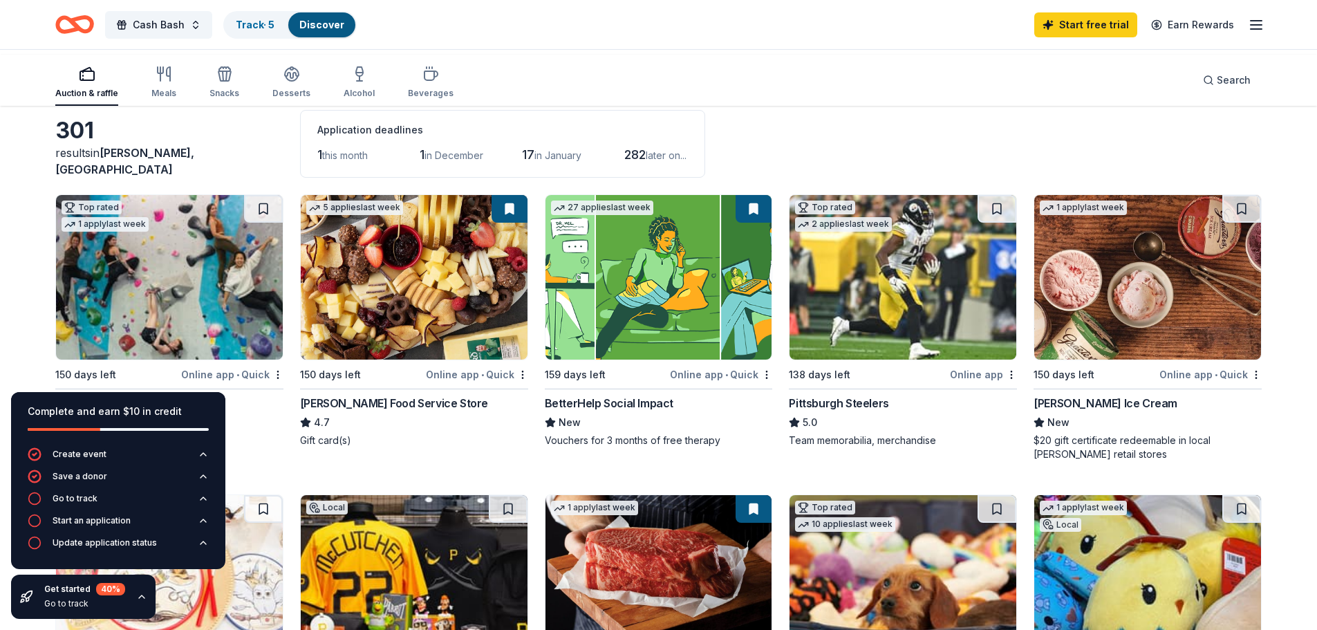
scroll to position [138, 0]
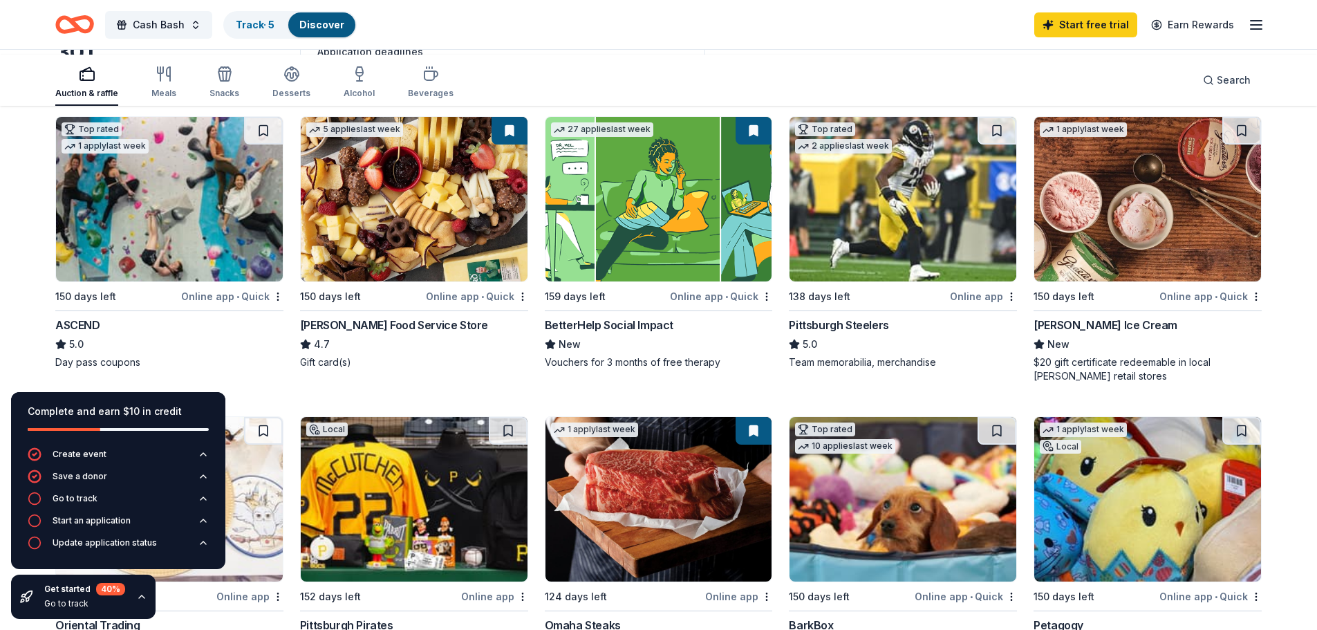
click at [147, 591] on icon "button" at bounding box center [141, 596] width 11 height 11
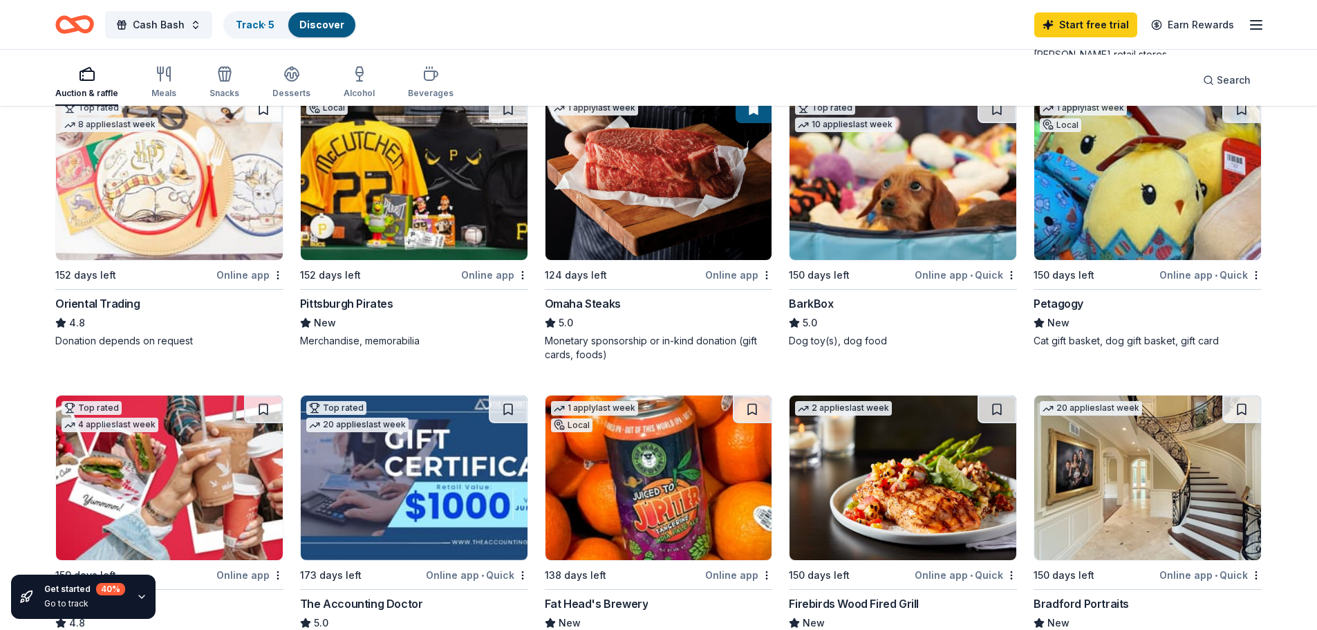
scroll to position [484, 0]
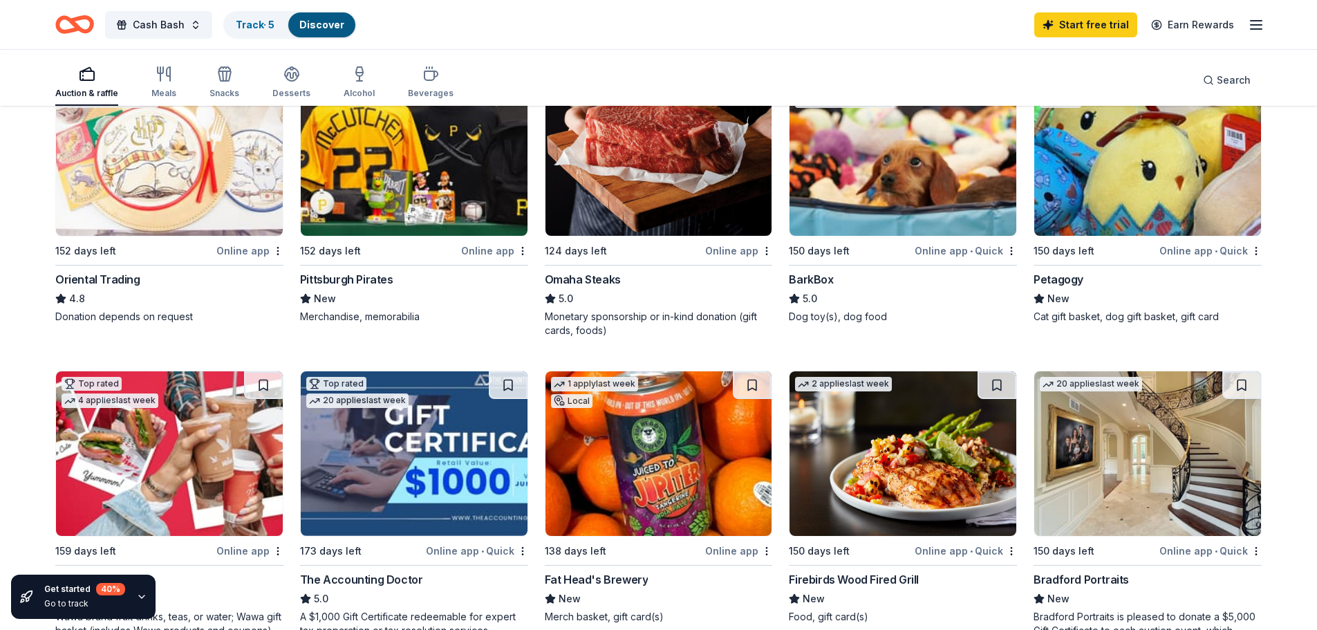
click at [417, 236] on img at bounding box center [414, 153] width 227 height 165
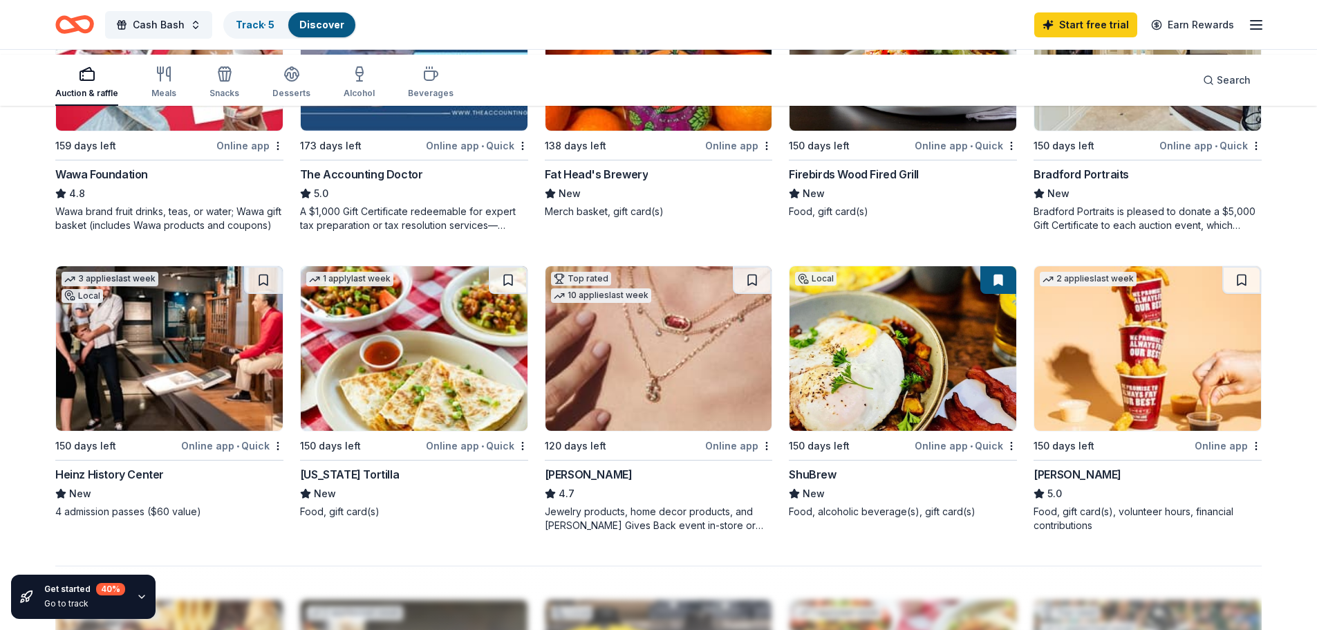
scroll to position [899, 0]
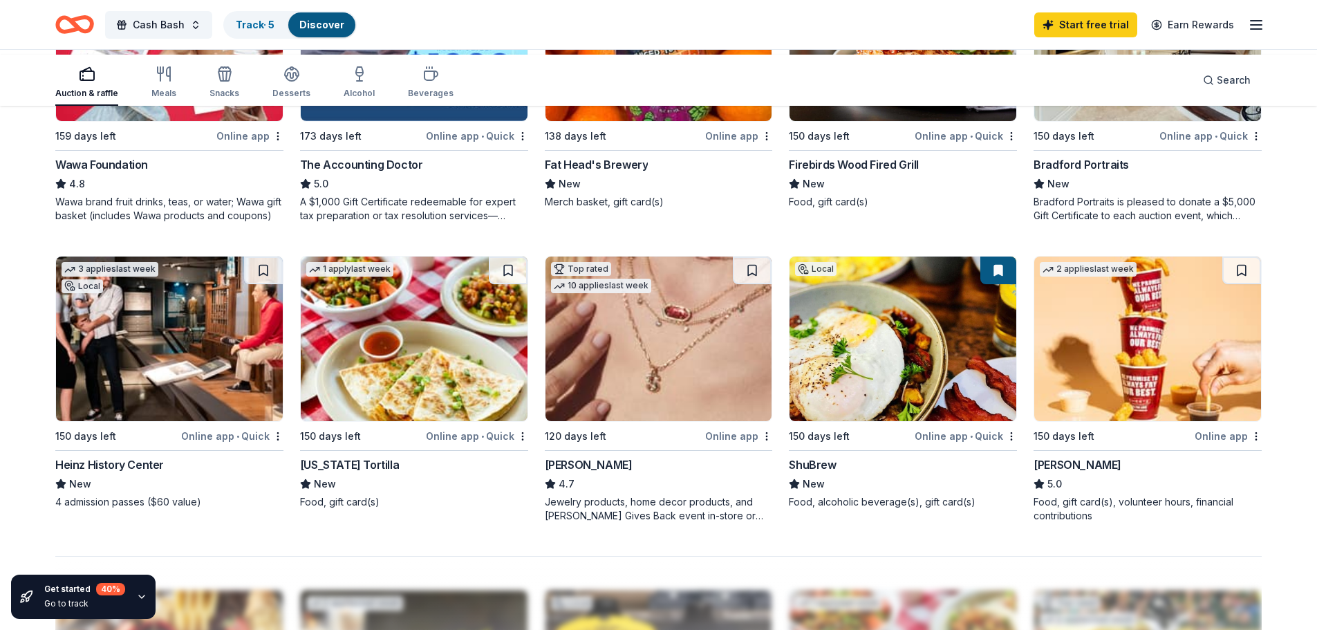
click at [643, 121] on img at bounding box center [658, 38] width 227 height 165
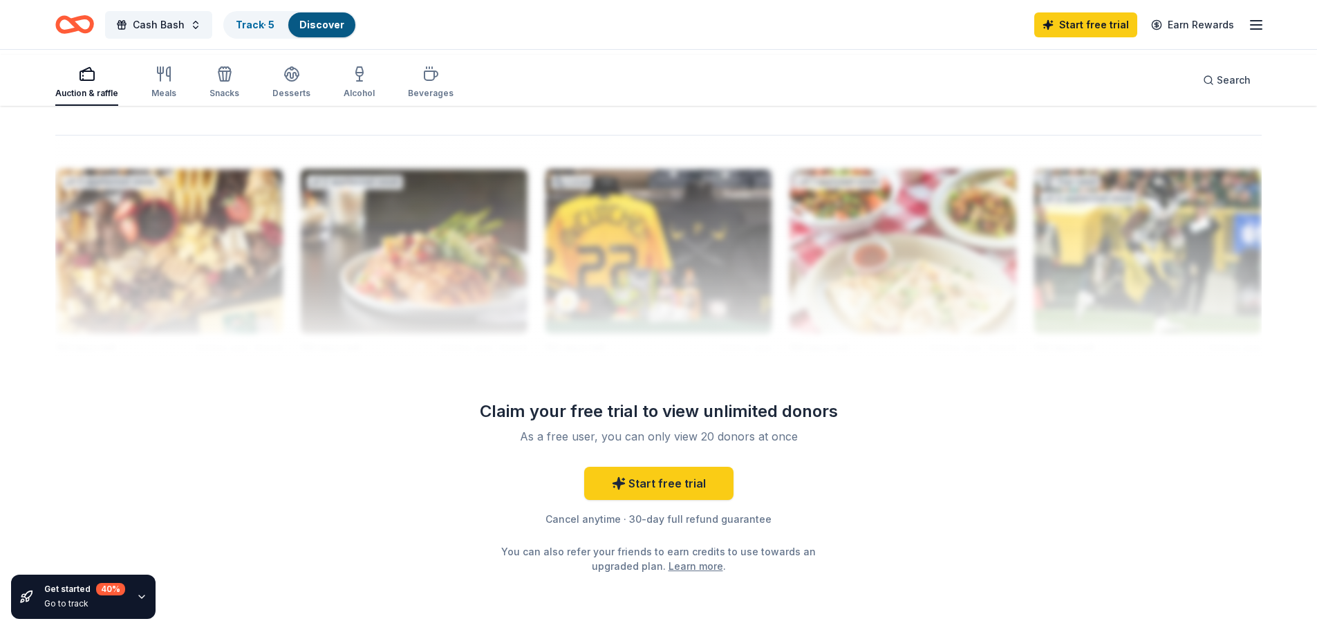
scroll to position [1296, 0]
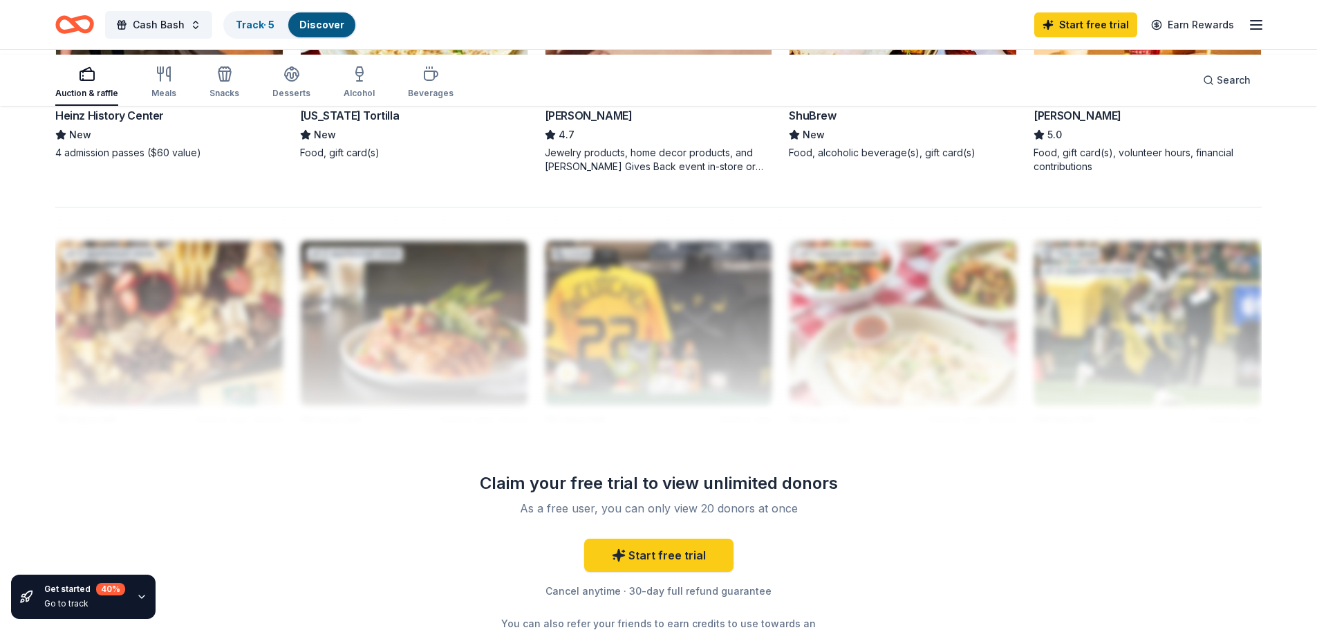
scroll to position [1227, 0]
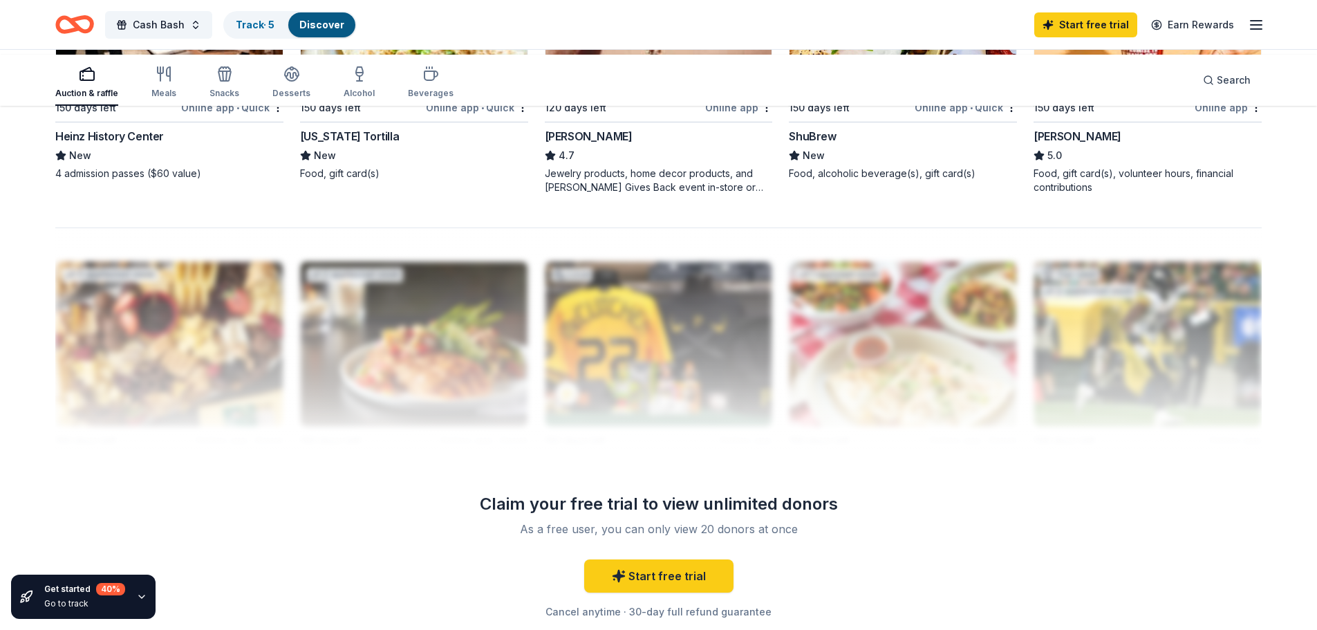
click at [1132, 93] on img at bounding box center [1147, 10] width 227 height 165
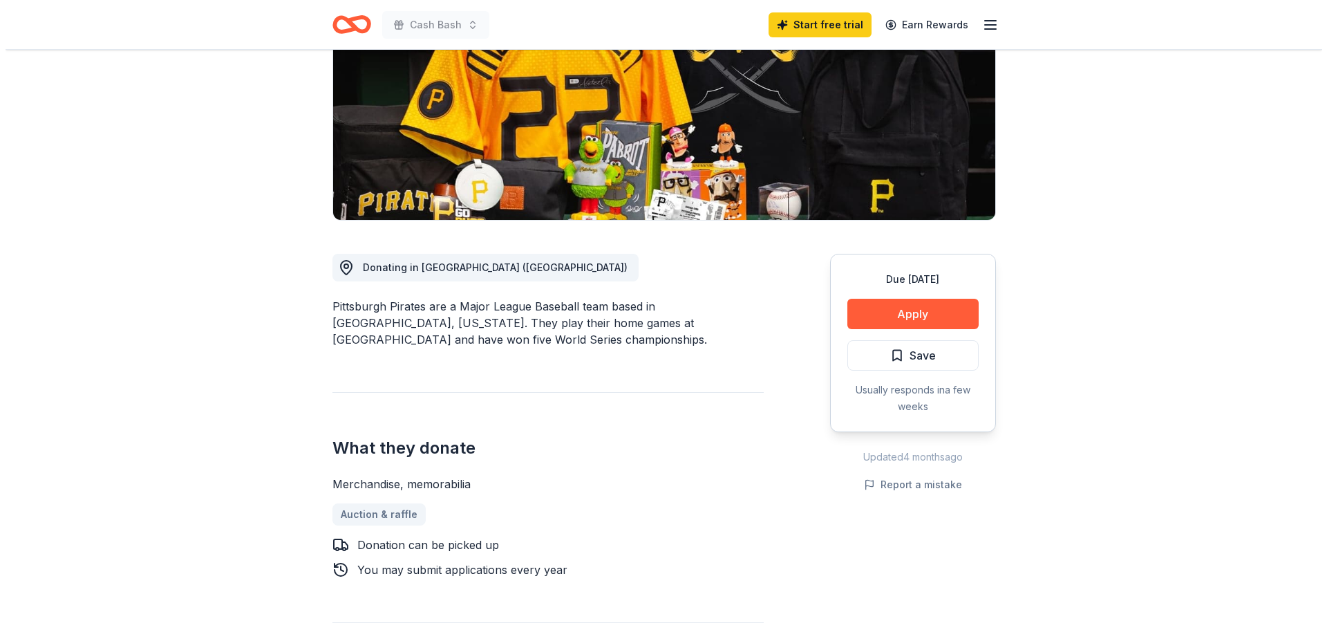
scroll to position [207, 0]
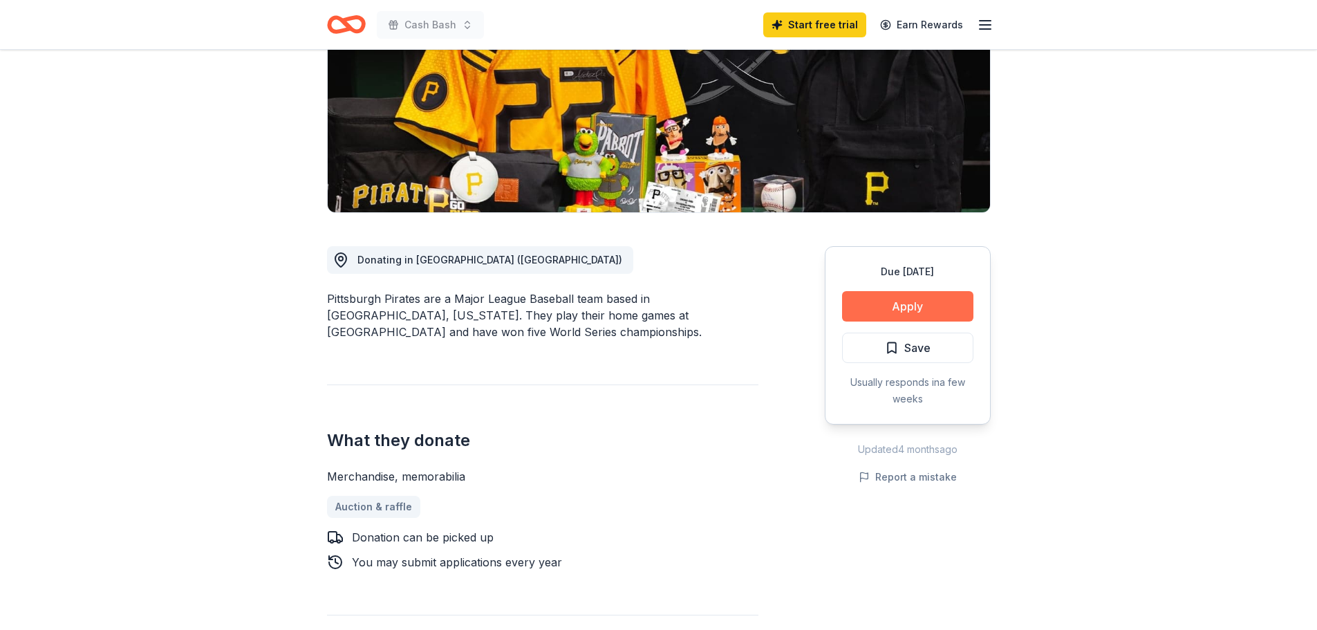
click at [897, 321] on button "Apply" at bounding box center [907, 306] width 131 height 30
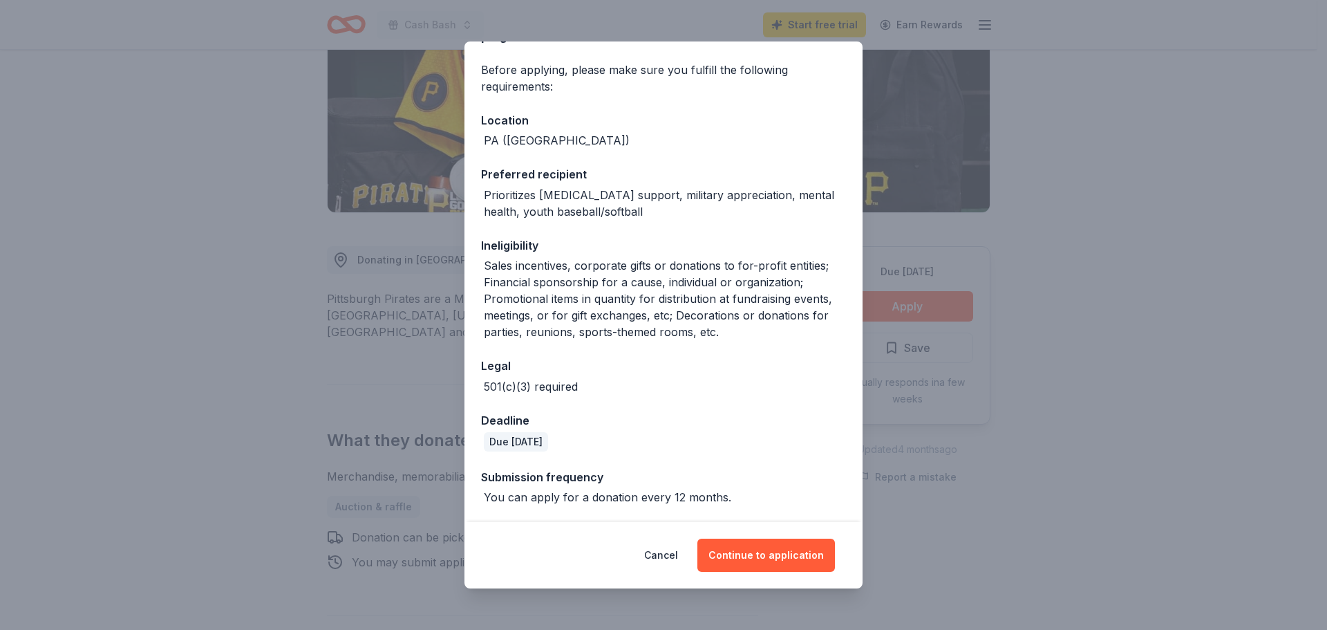
scroll to position [263, 0]
click at [820, 544] on button "Continue to application" at bounding box center [766, 554] width 138 height 33
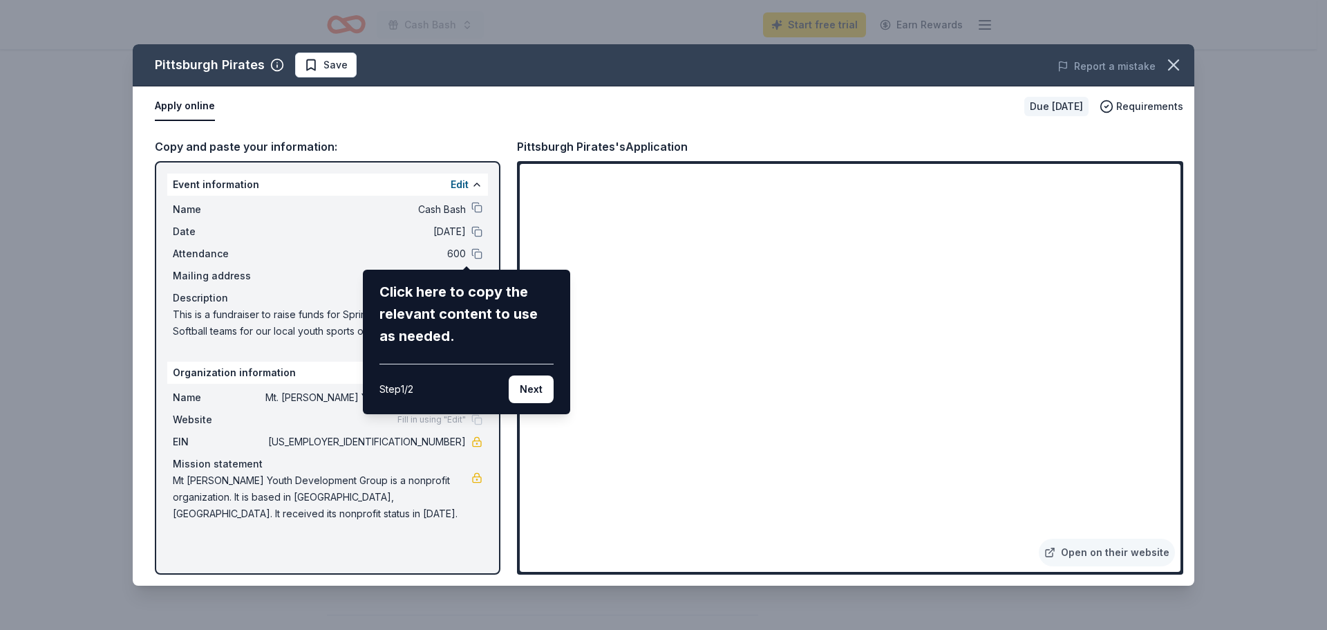
click at [51, 249] on div "Pittsburgh Pirates Save Report a mistake Apply online Due in 152 days Requireme…" at bounding box center [663, 315] width 1327 height 630
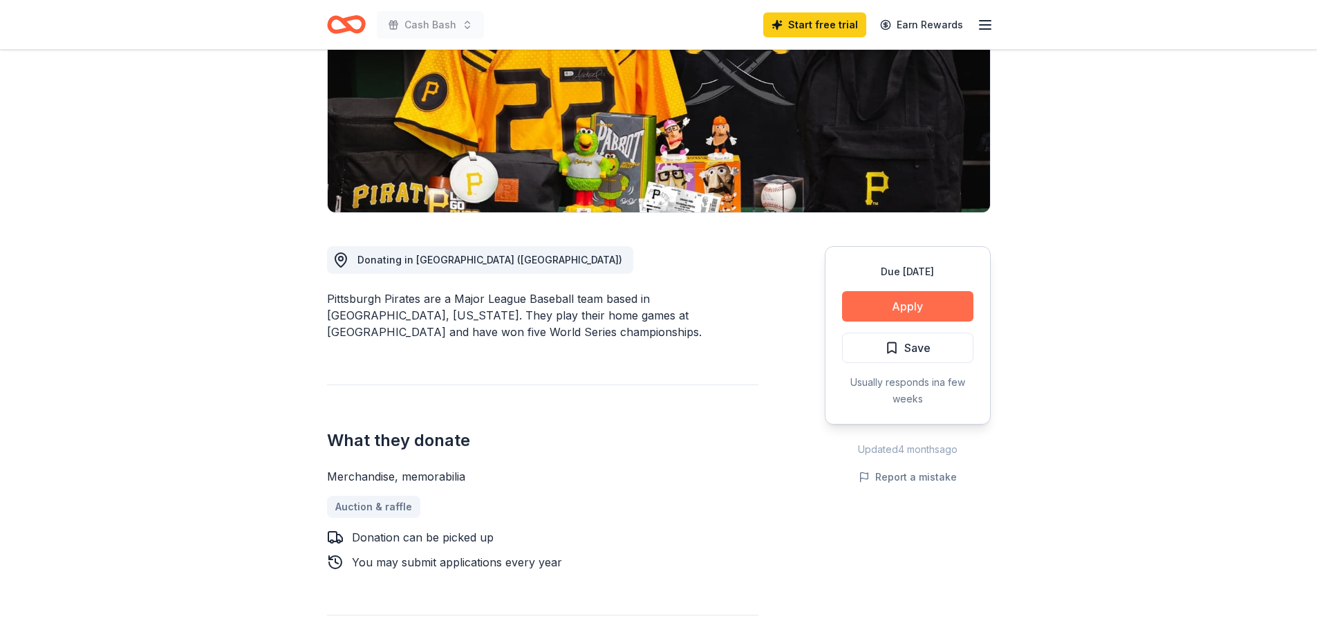
click at [885, 321] on button "Apply" at bounding box center [907, 306] width 131 height 30
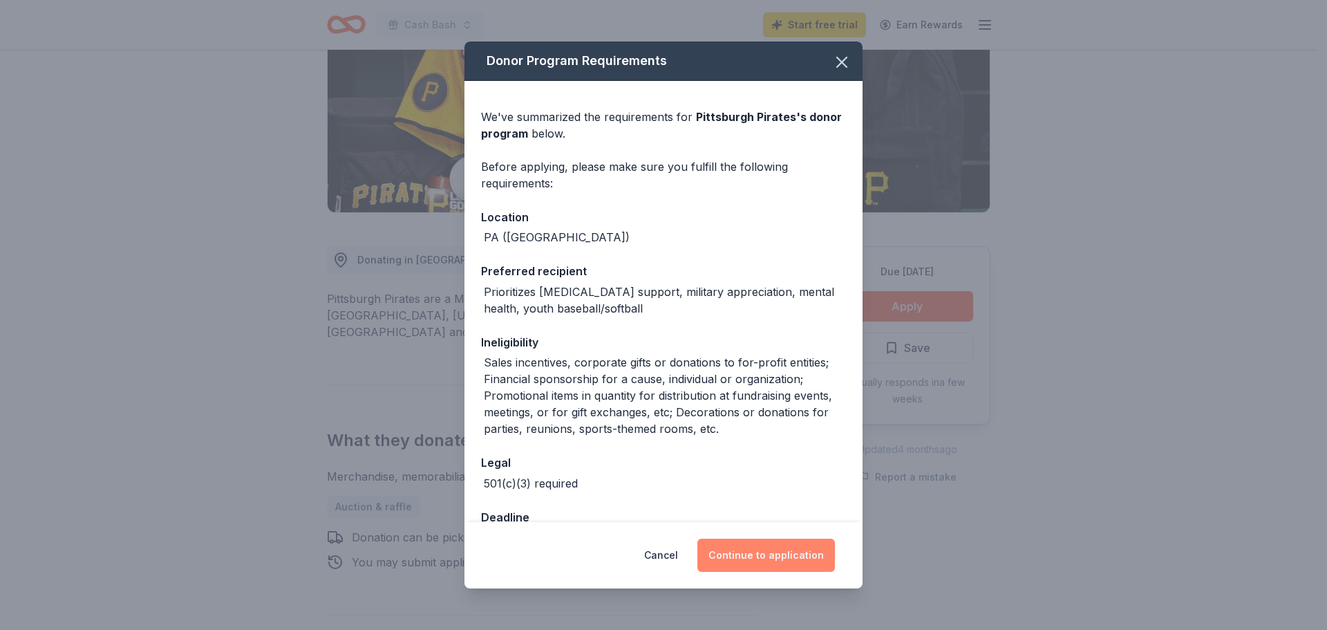
click at [790, 544] on button "Continue to application" at bounding box center [766, 554] width 138 height 33
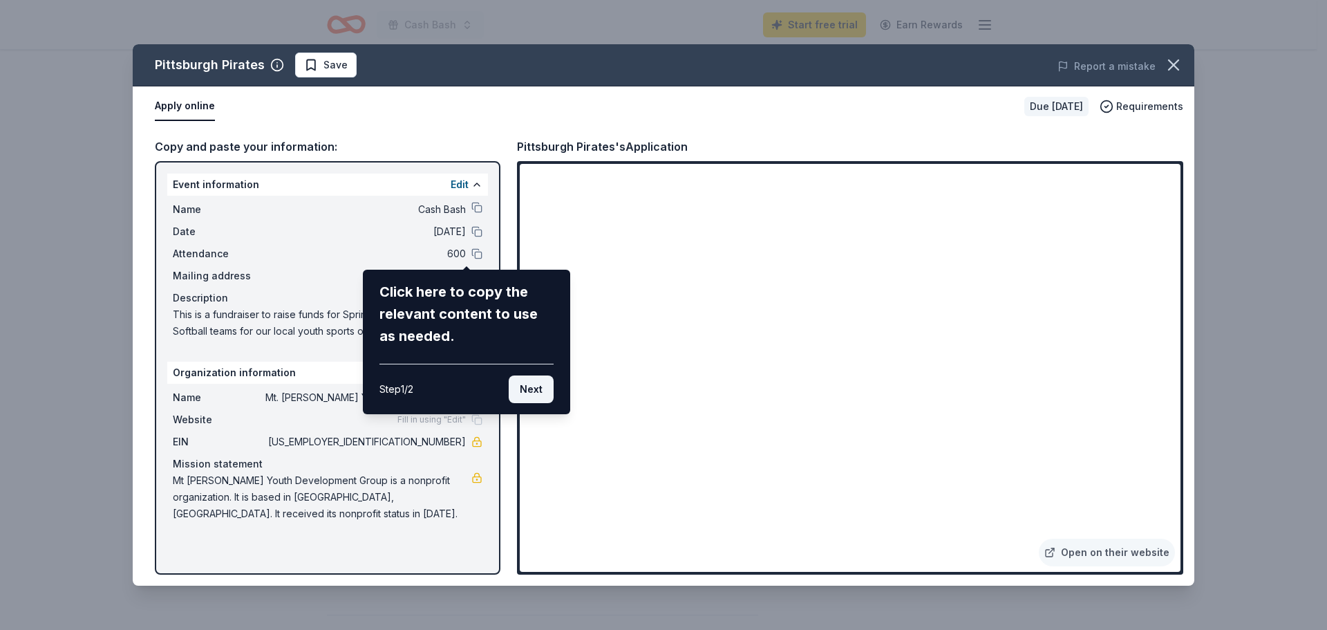
click at [521, 403] on button "Next" at bounding box center [531, 389] width 45 height 28
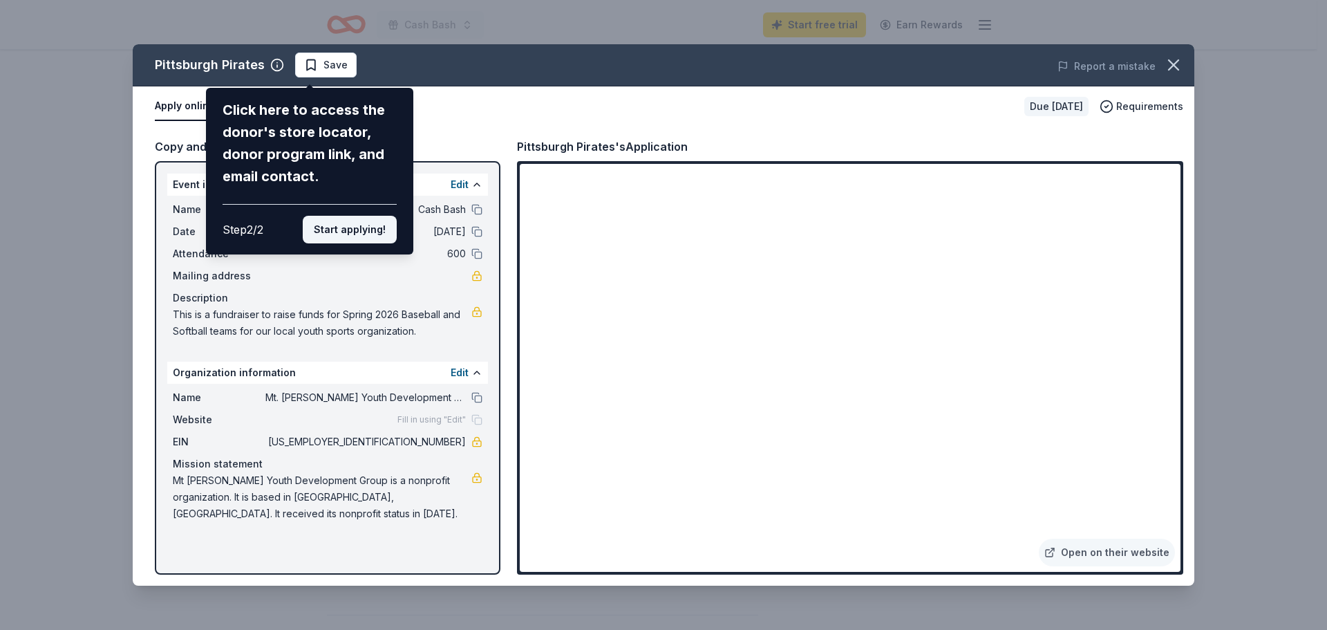
click at [346, 243] on button "Start applying!" at bounding box center [350, 230] width 94 height 28
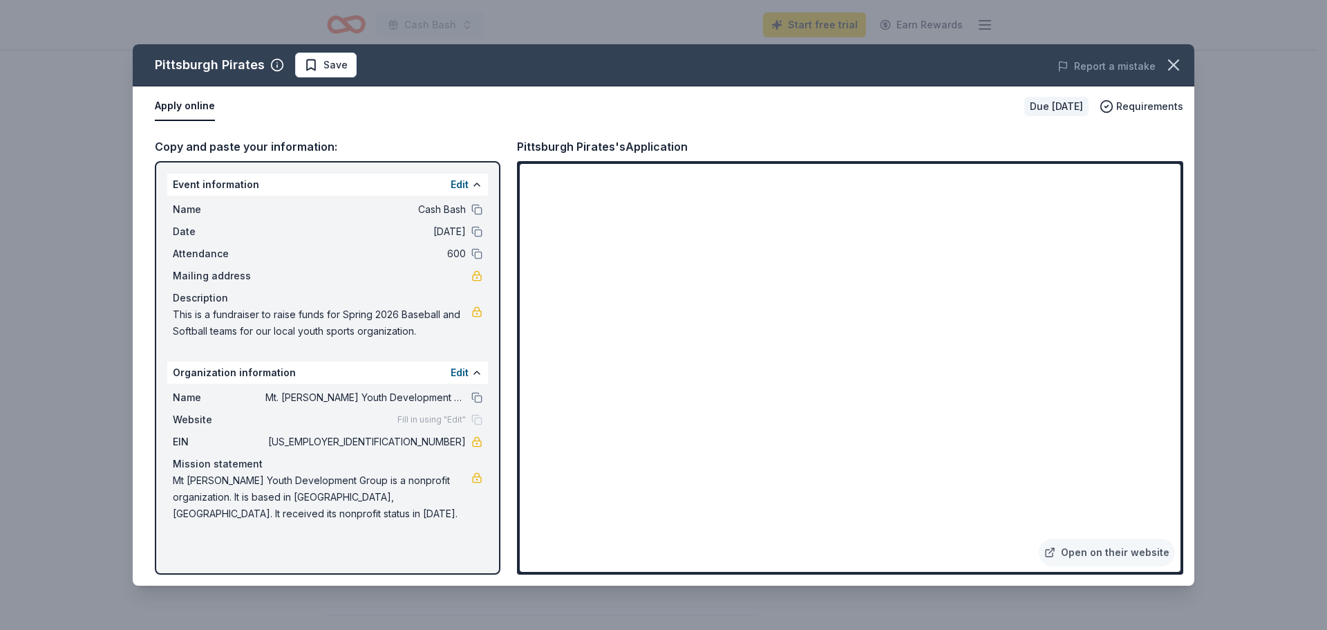
click at [263, 232] on div "Pittsburgh Pirates Save Report a mistake Apply online Due in 152 days Requireme…" at bounding box center [664, 314] width 1062 height 541
click at [1088, 538] on link "Open on their website" at bounding box center [1107, 552] width 136 height 28
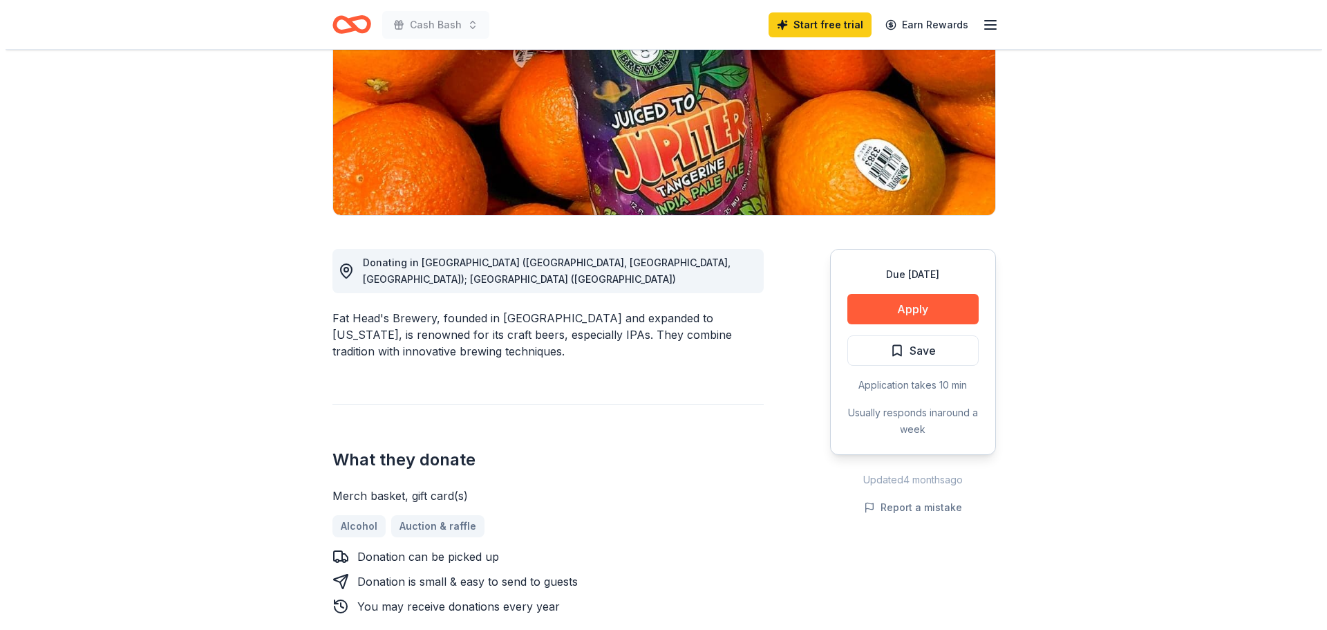
scroll to position [207, 0]
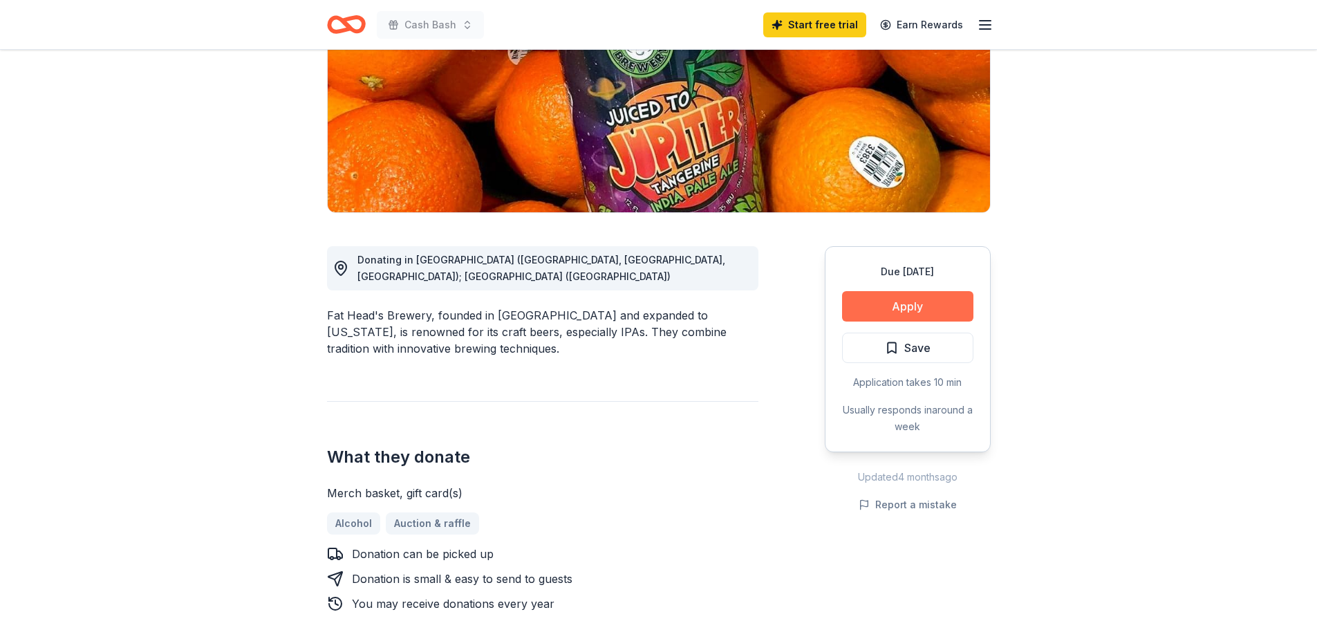
click at [881, 321] on button "Apply" at bounding box center [907, 306] width 131 height 30
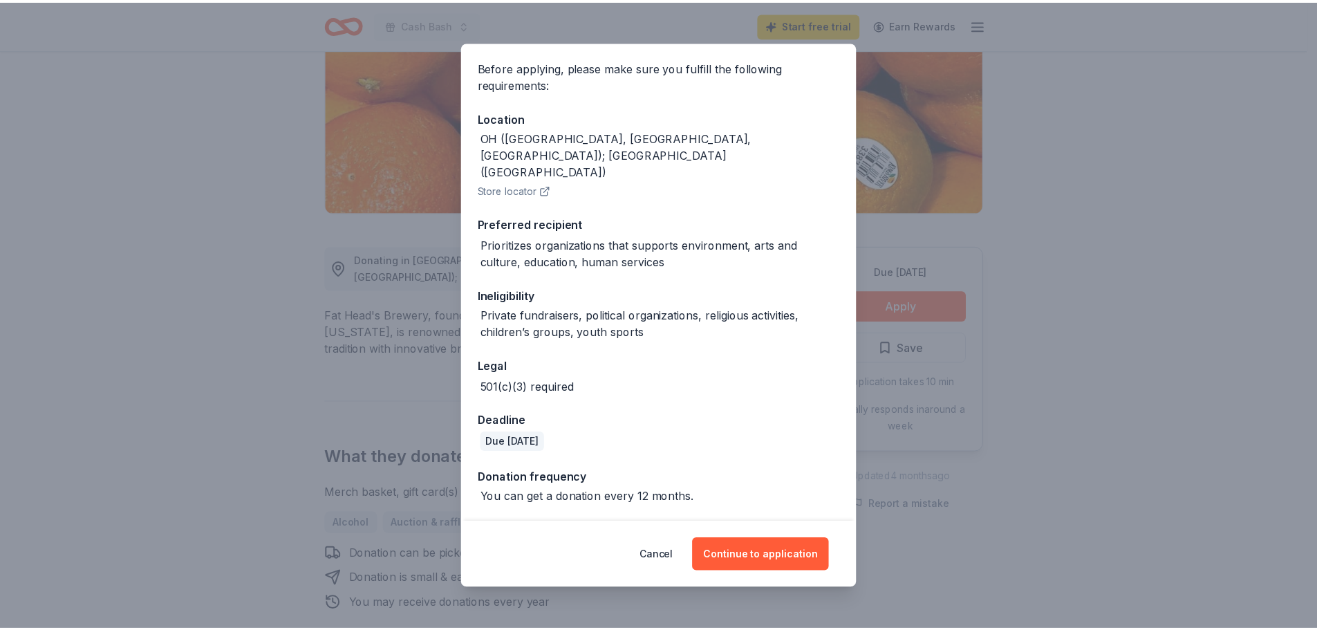
scroll to position [138, 0]
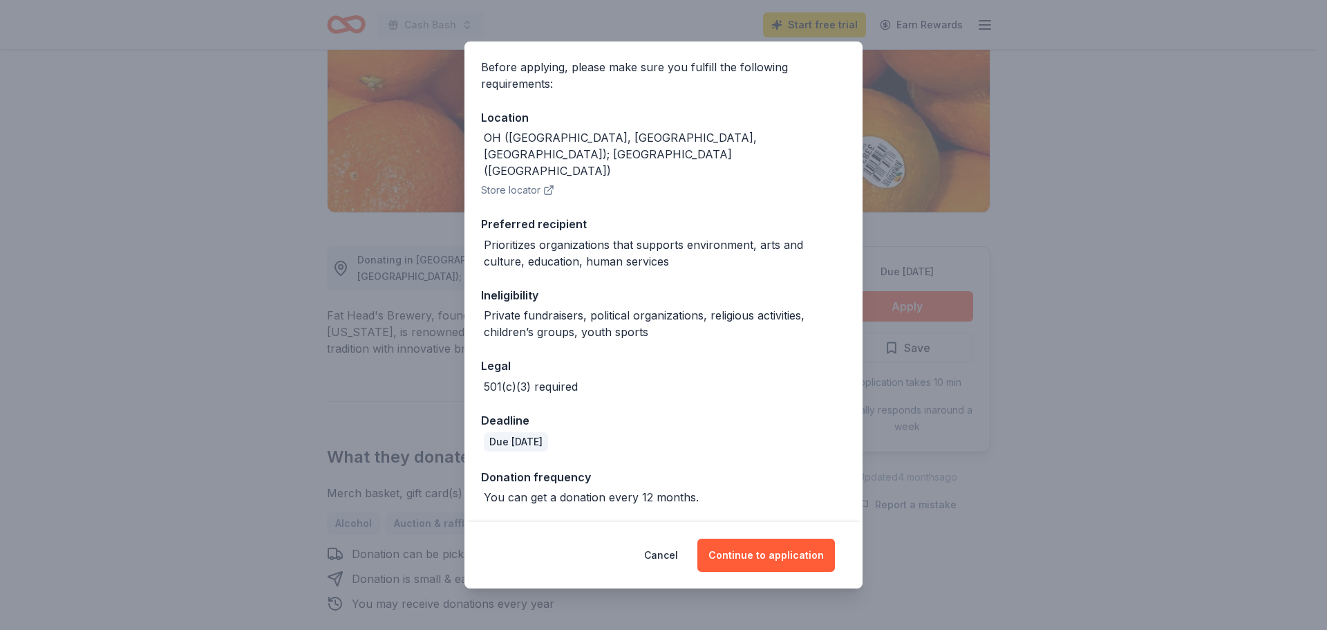
drag, startPoint x: 666, startPoint y: 541, endPoint x: 612, endPoint y: 475, distance: 85.4
click at [667, 541] on button "Cancel" at bounding box center [661, 554] width 34 height 33
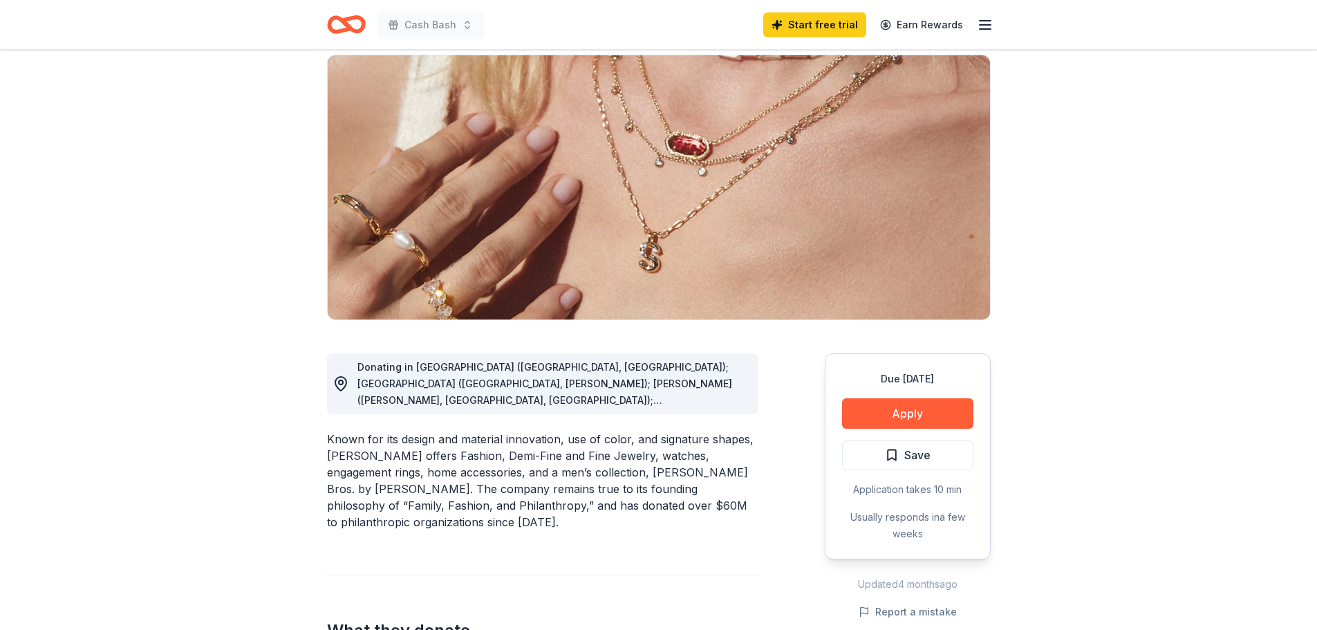
scroll to position [3, 0]
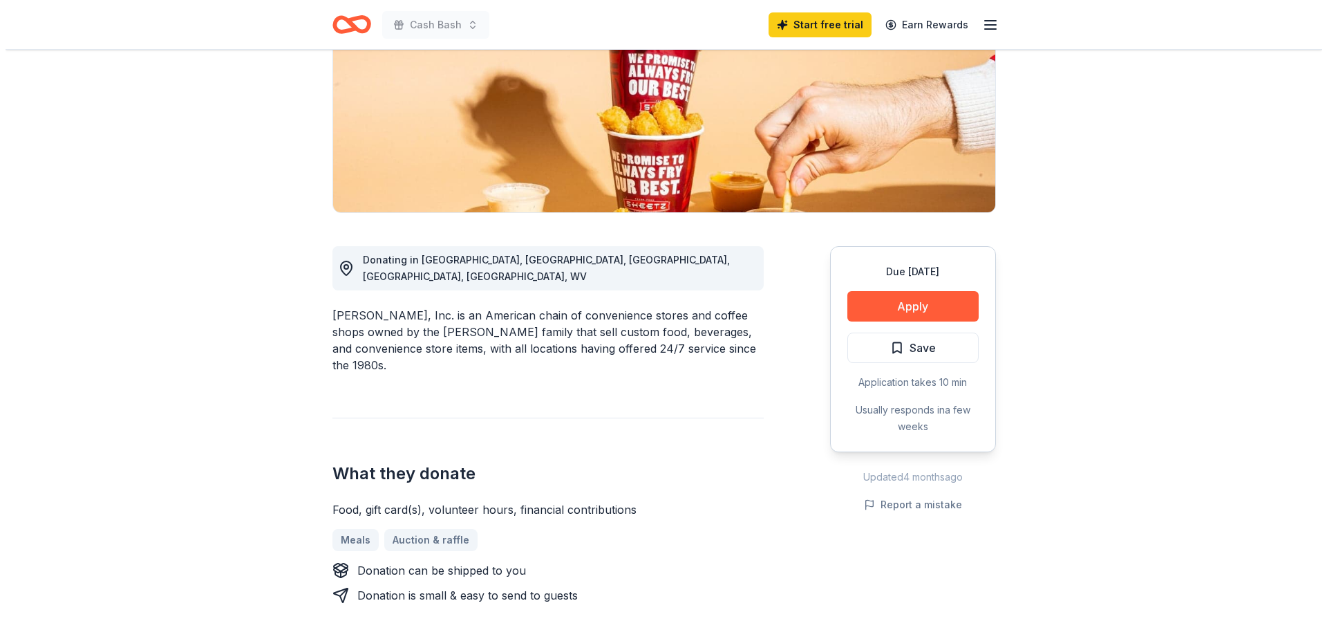
scroll to position [276, 0]
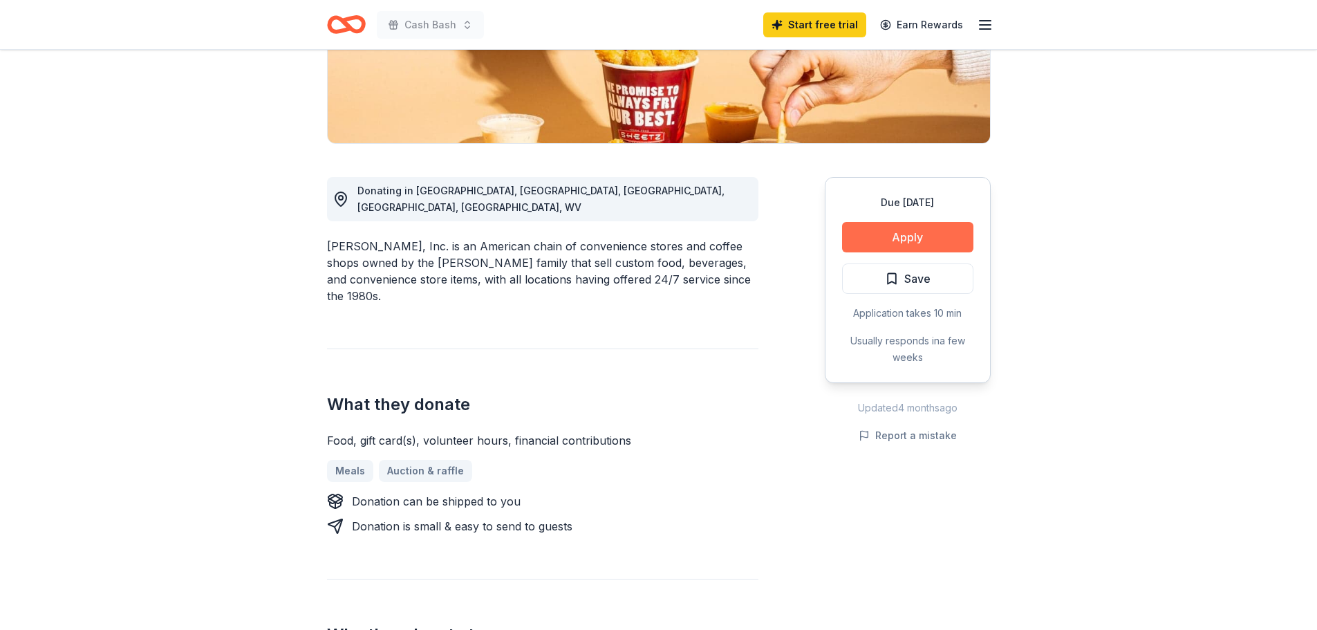
click at [885, 252] on button "Apply" at bounding box center [907, 237] width 131 height 30
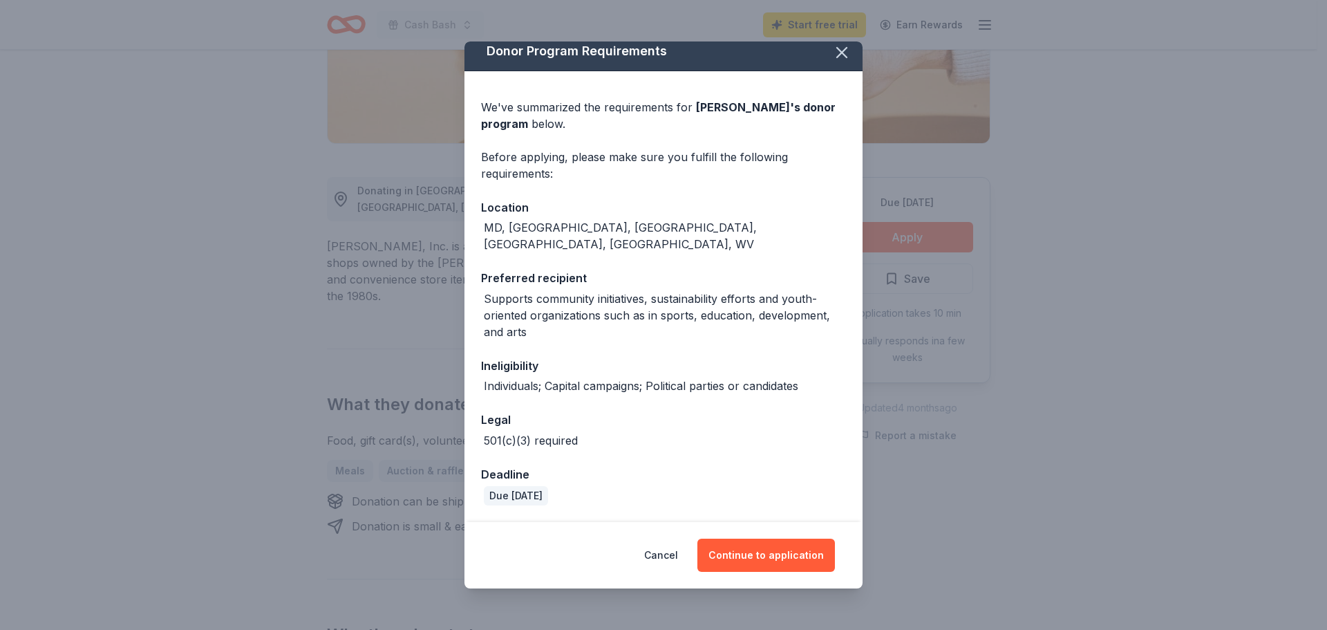
scroll to position [133, 0]
click at [819, 543] on button "Continue to application" at bounding box center [766, 554] width 138 height 33
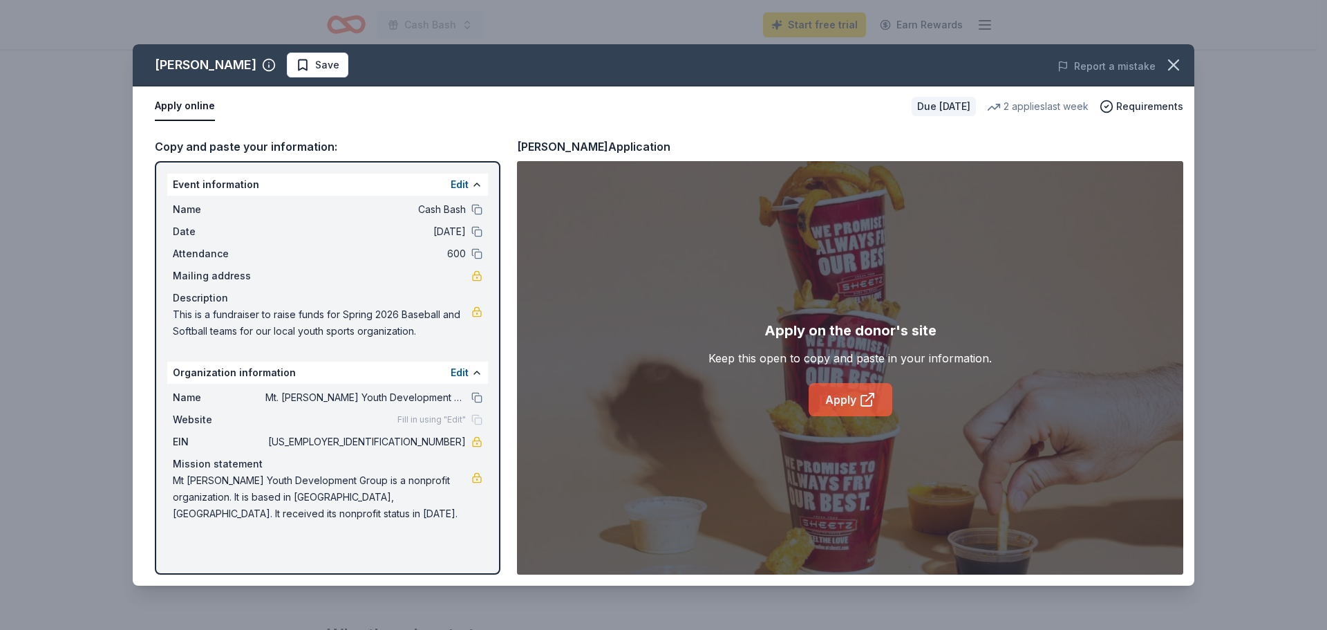
click at [836, 416] on link "Apply" at bounding box center [851, 399] width 84 height 33
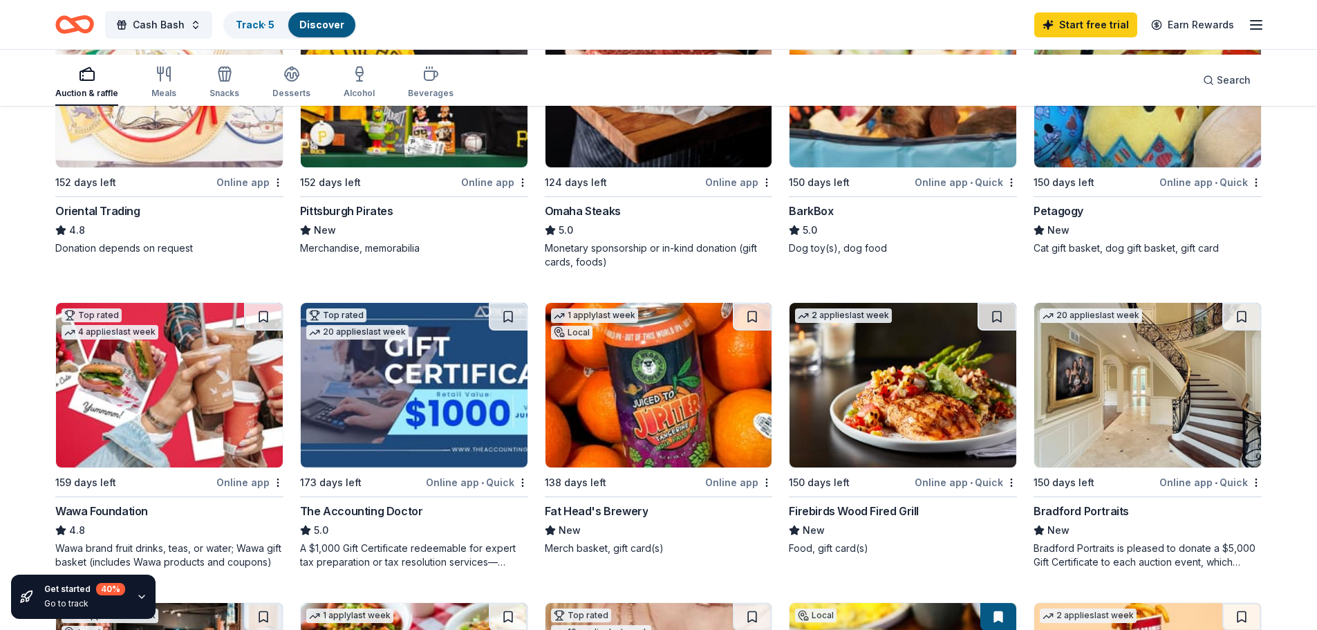
scroll to position [536, 0]
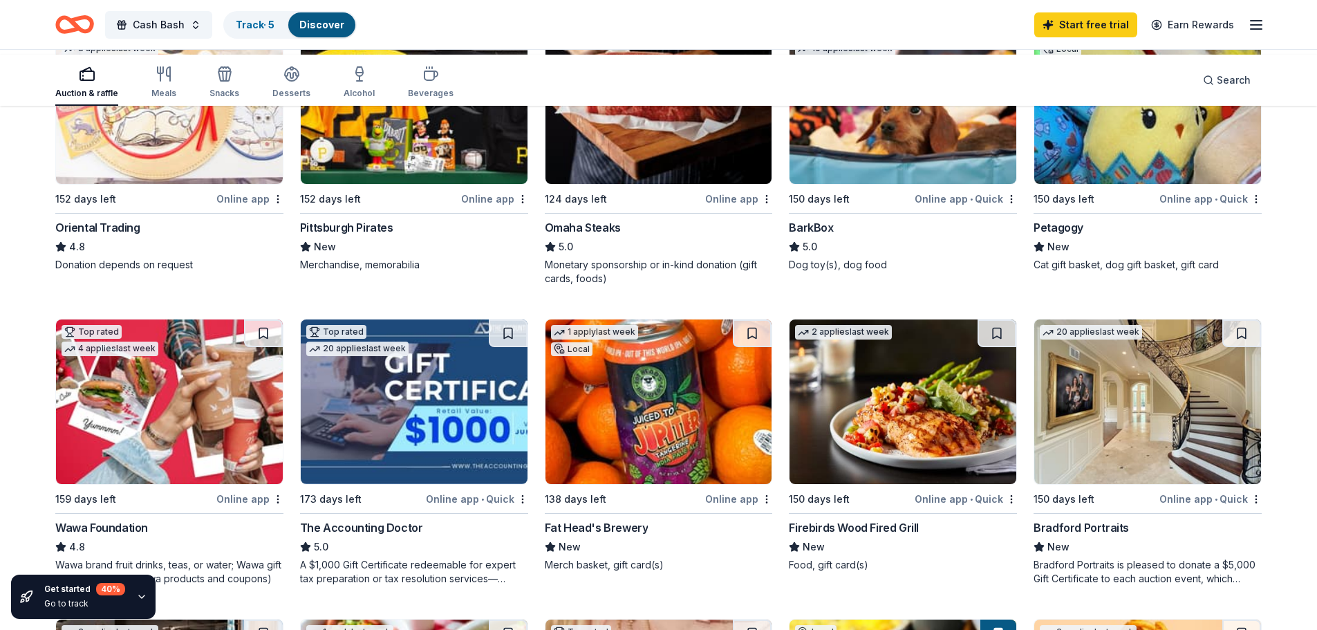
click at [648, 184] on img at bounding box center [658, 101] width 227 height 165
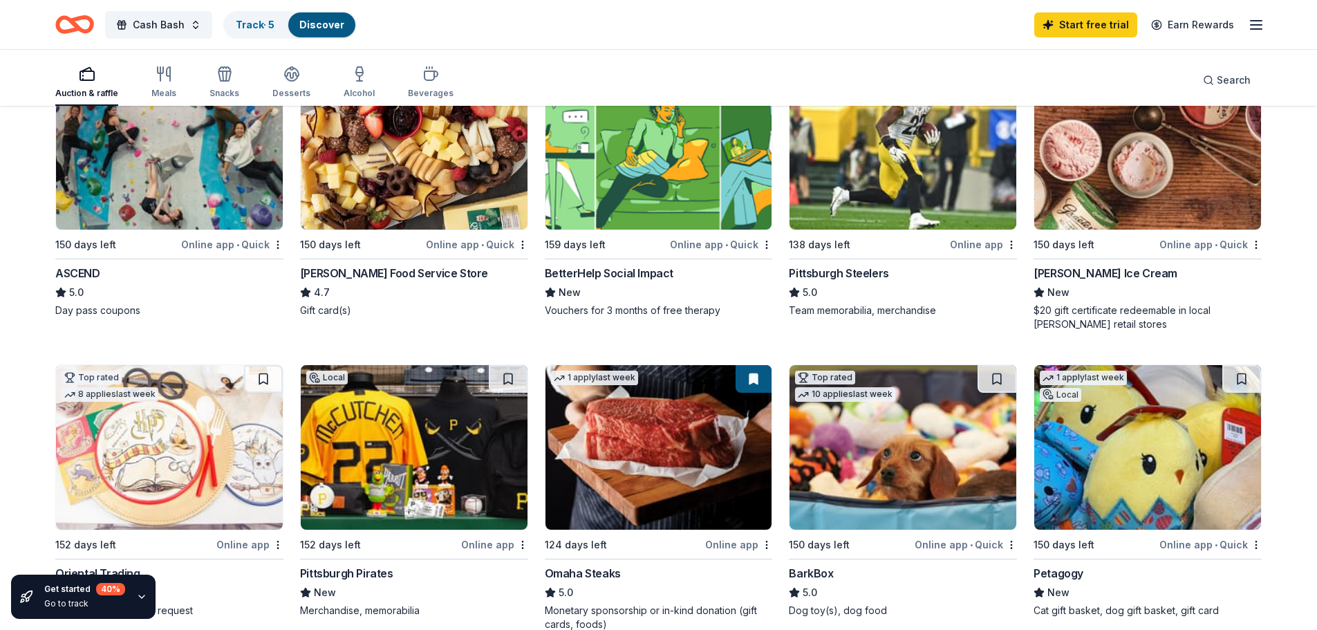
scroll to position [121, 0]
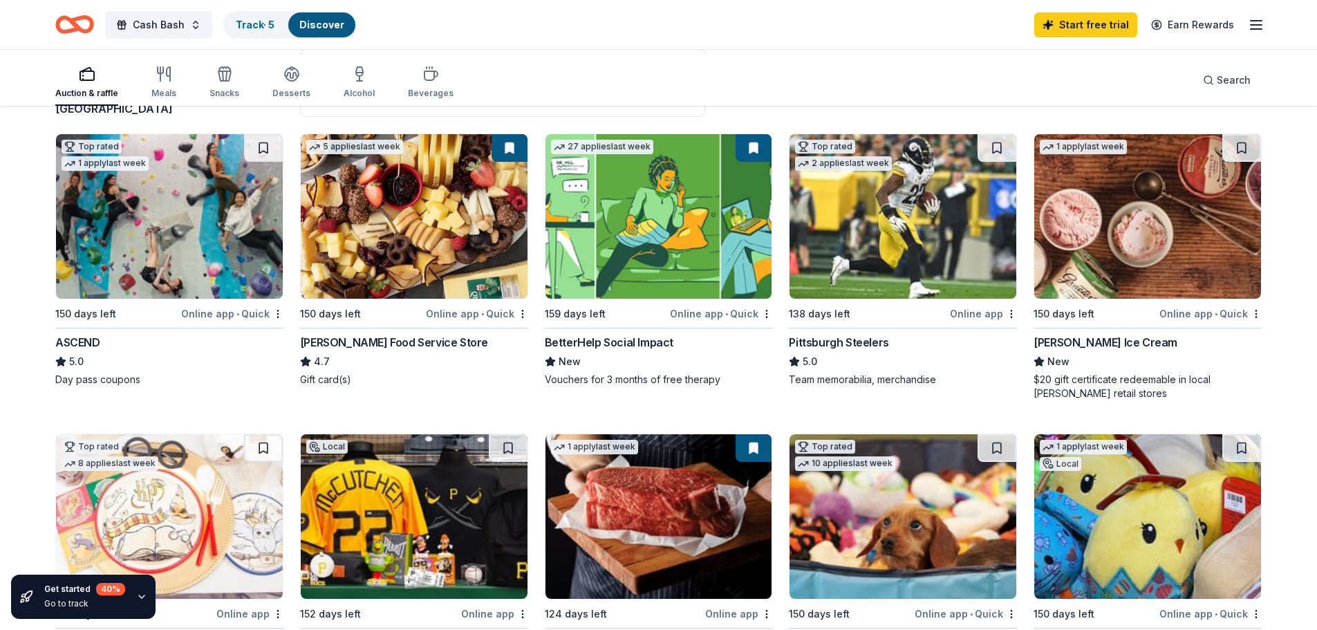
click at [380, 258] on img at bounding box center [414, 216] width 227 height 165
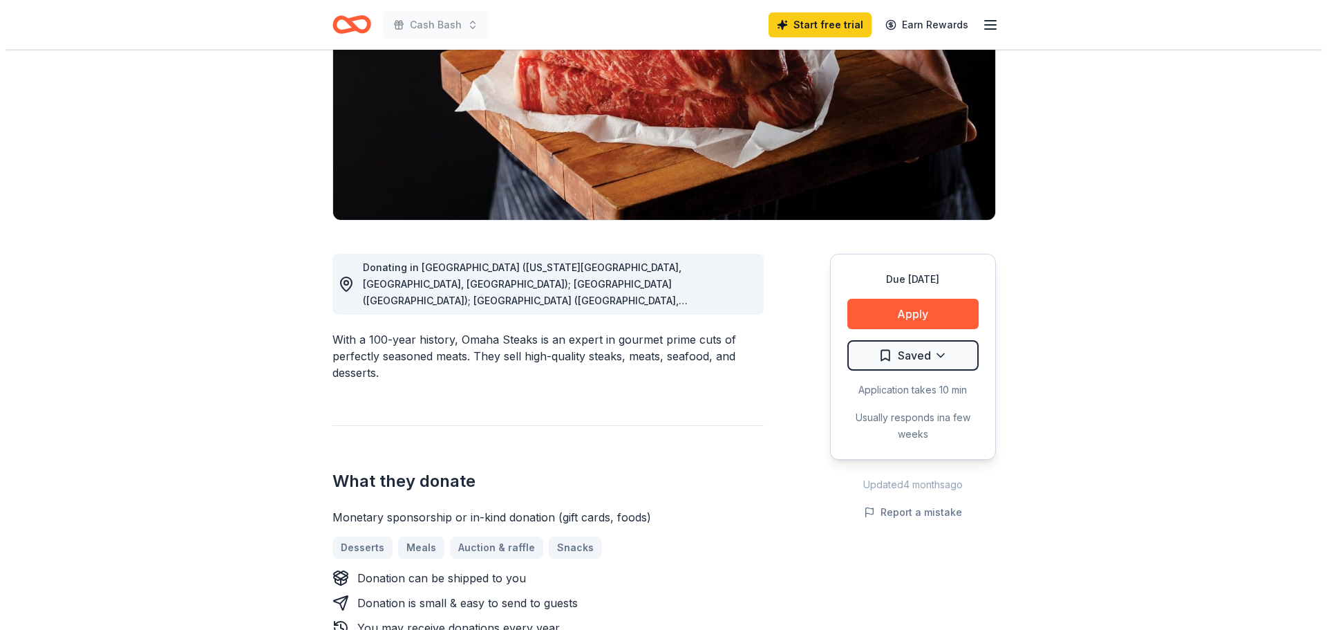
scroll to position [276, 0]
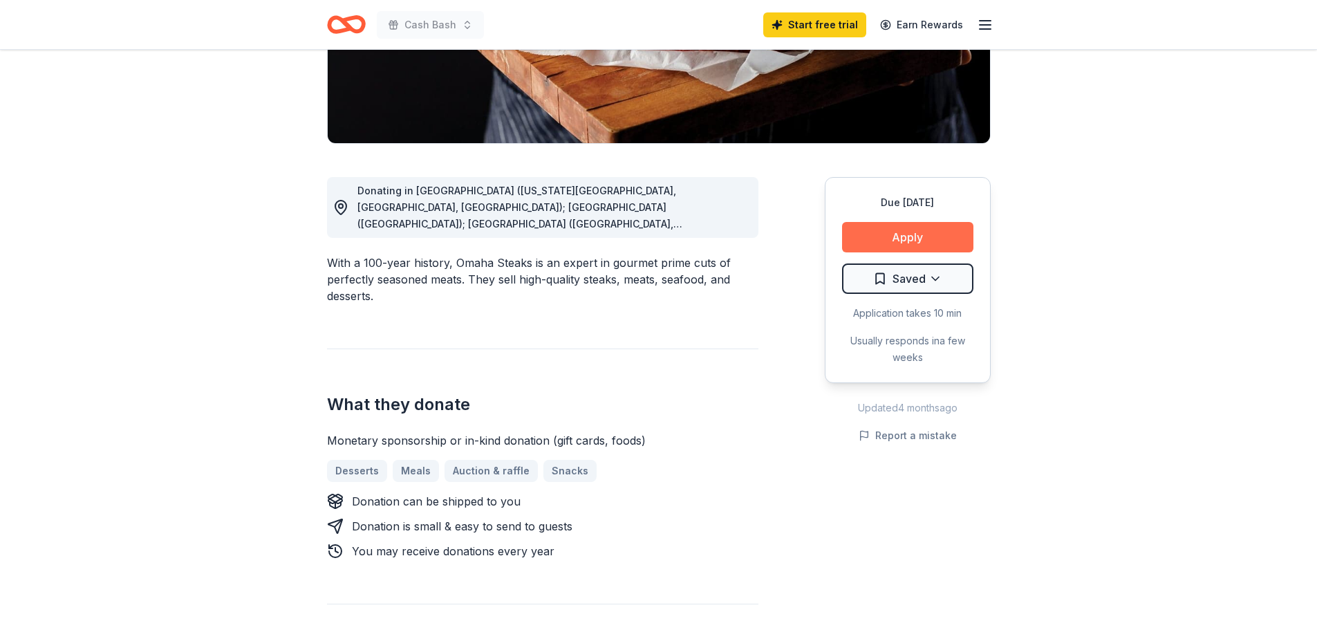
click at [884, 252] on button "Apply" at bounding box center [907, 237] width 131 height 30
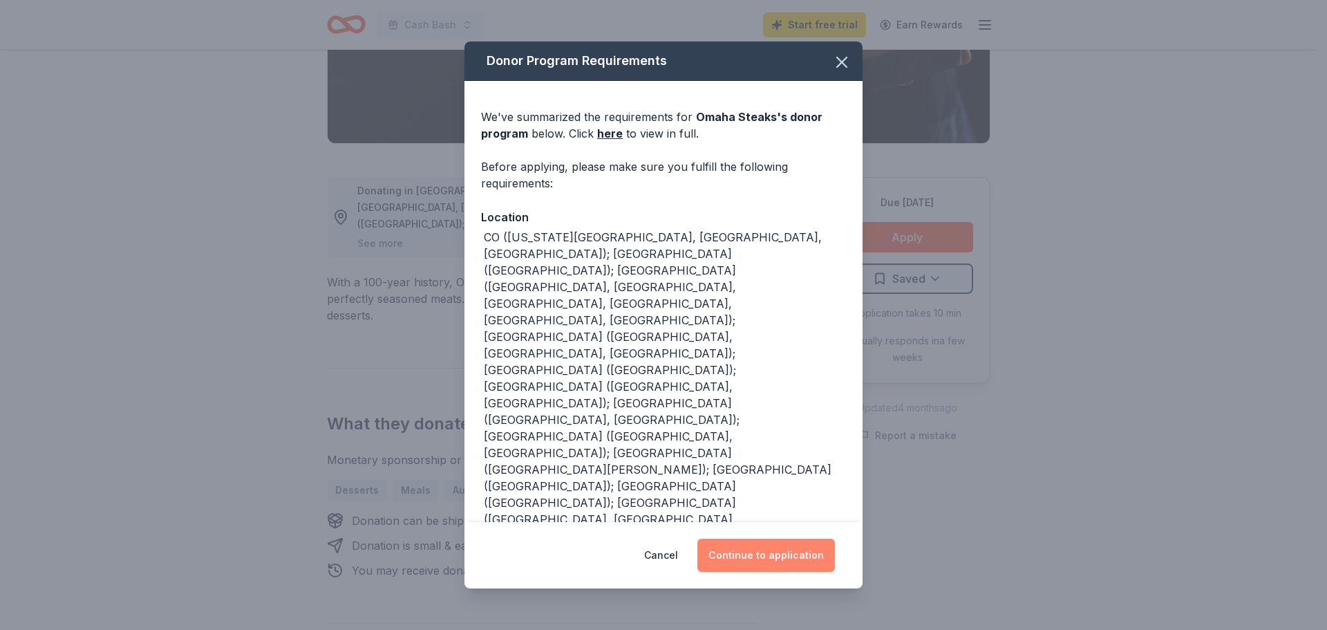
click at [795, 545] on button "Continue to application" at bounding box center [766, 554] width 138 height 33
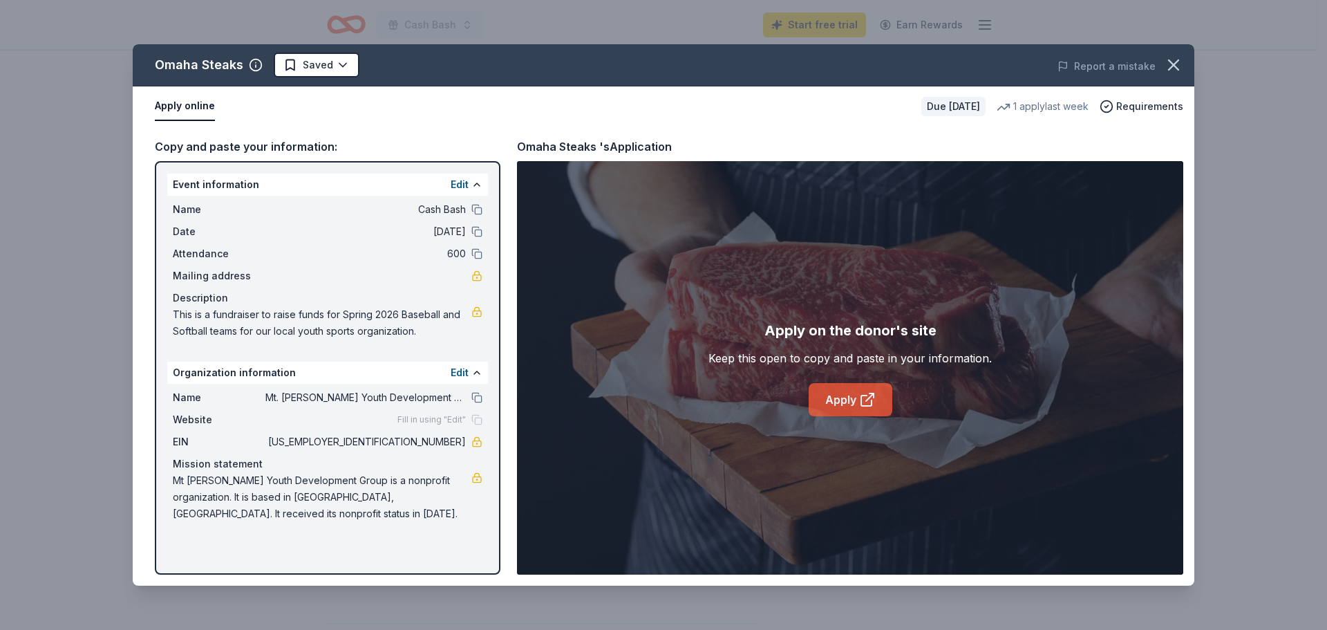
click at [832, 414] on link "Apply" at bounding box center [851, 399] width 84 height 33
click at [834, 416] on link "Apply" at bounding box center [851, 399] width 84 height 33
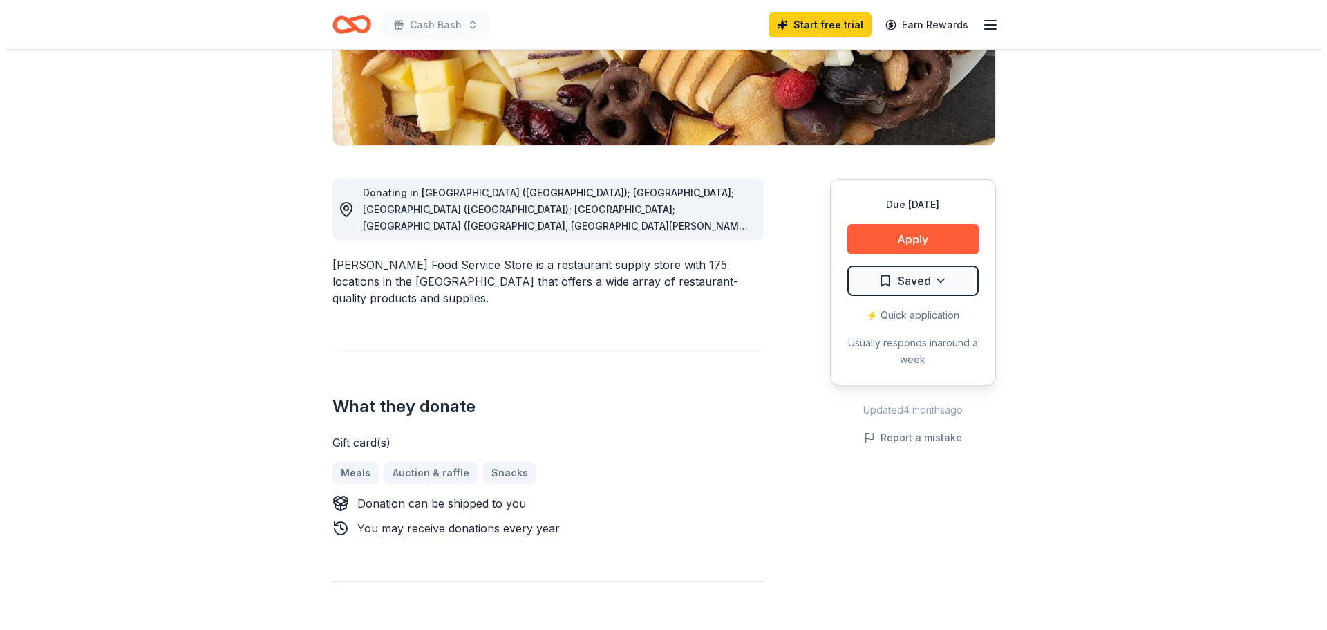
scroll to position [276, 0]
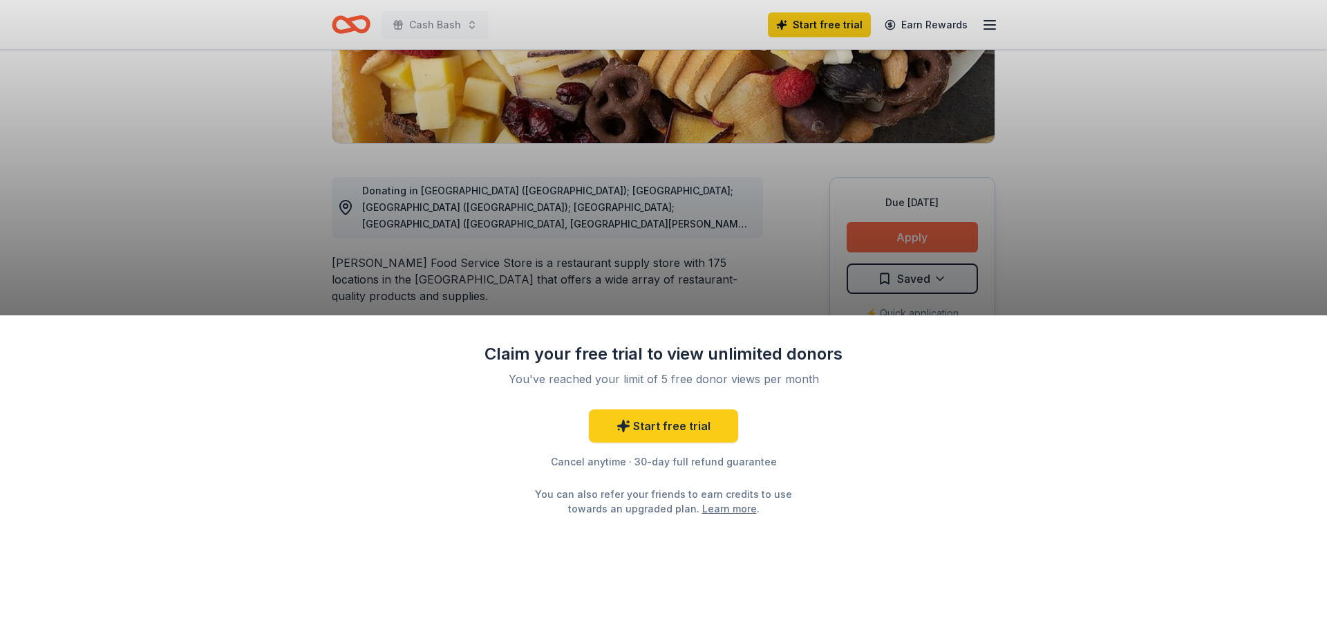
click at [892, 354] on div "Claim your free trial to view unlimited donors You've reached your limit of 5 f…" at bounding box center [663, 472] width 1327 height 315
click at [902, 550] on div "Claim your free trial to view unlimited donors You've reached your limit of 5 f…" at bounding box center [663, 472] width 1327 height 315
